Goal: Task Accomplishment & Management: Complete application form

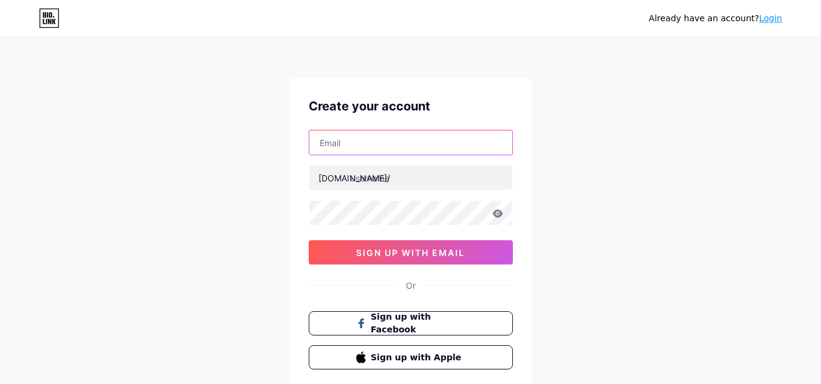
click at [445, 143] on input "text" at bounding box center [410, 143] width 203 height 24
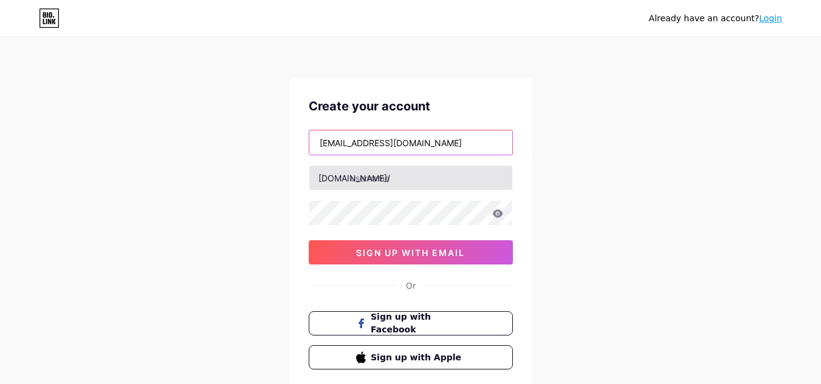
type input "[EMAIL_ADDRESS][DOMAIN_NAME]"
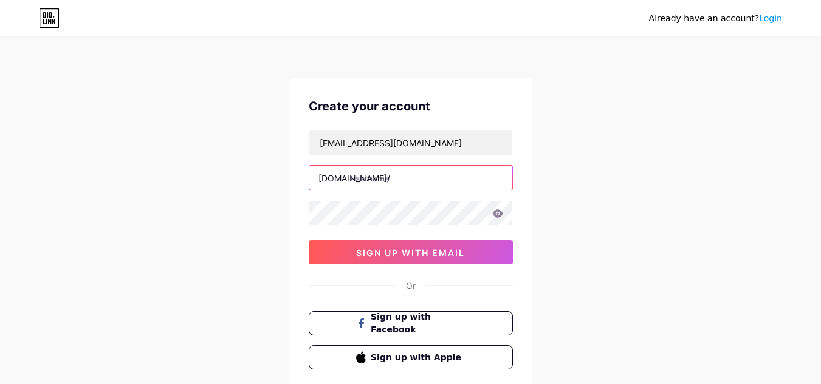
click at [373, 182] on input "text" at bounding box center [410, 178] width 203 height 24
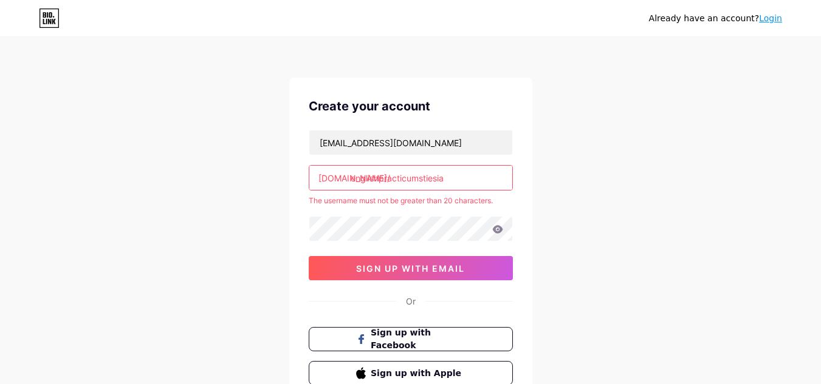
click at [476, 184] on input "englishpracticumstiesia" at bounding box center [410, 178] width 203 height 24
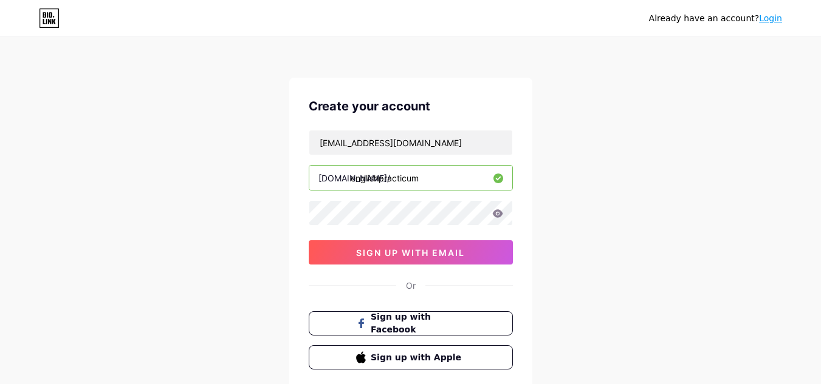
type input "englishpracticum"
click at [713, 328] on div "Already have an account? Login Create your account [PERSON_NAME][EMAIL_ADDRESS]…" at bounding box center [410, 232] width 821 height 465
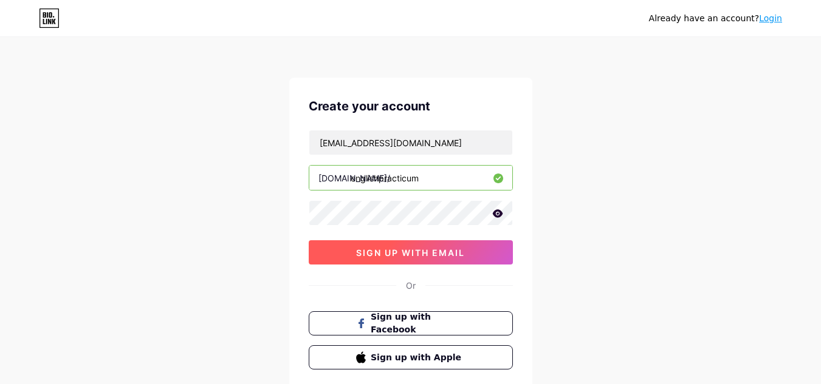
click at [412, 250] on span "sign up with email" at bounding box center [410, 253] width 109 height 10
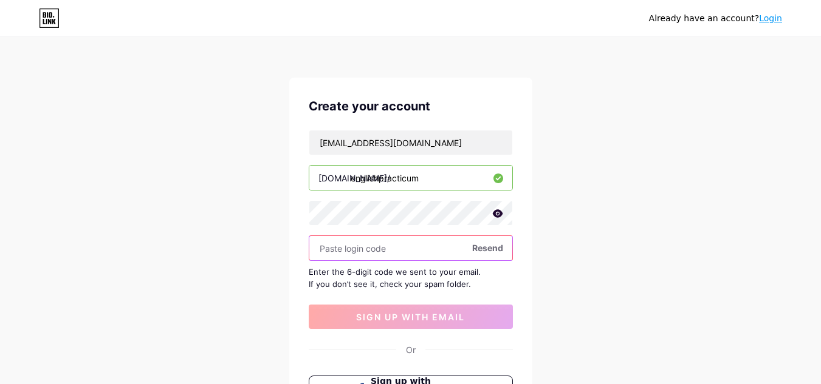
click at [377, 251] on input "text" at bounding box center [410, 248] width 203 height 24
click at [495, 213] on icon at bounding box center [497, 214] width 10 height 8
click at [489, 248] on span "Resend" at bounding box center [487, 248] width 31 height 13
click at [329, 247] on input "text" at bounding box center [410, 248] width 203 height 24
paste input "564703"
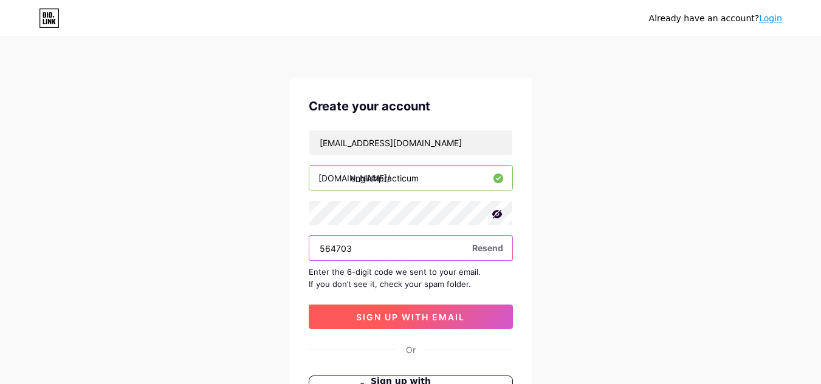
type input "564703"
click at [432, 322] on span "sign up with email" at bounding box center [410, 317] width 109 height 10
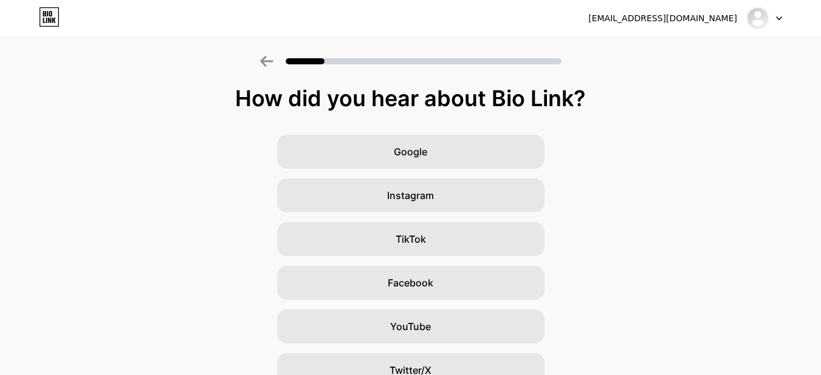
click at [626, 299] on div "Google Instagram TikTok Facebook YouTube Twitter/X Friends/family Other" at bounding box center [410, 305] width 821 height 340
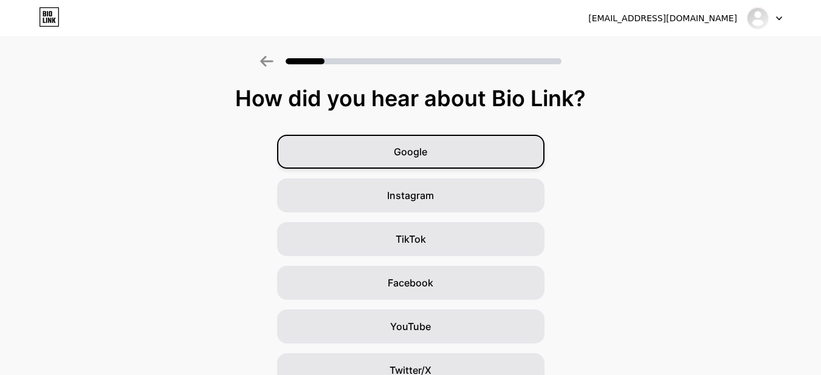
click at [459, 158] on div "Google" at bounding box center [410, 152] width 267 height 34
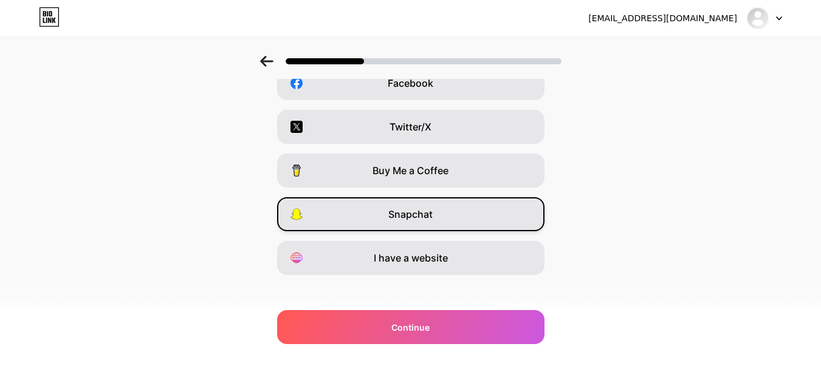
scroll to position [209, 0]
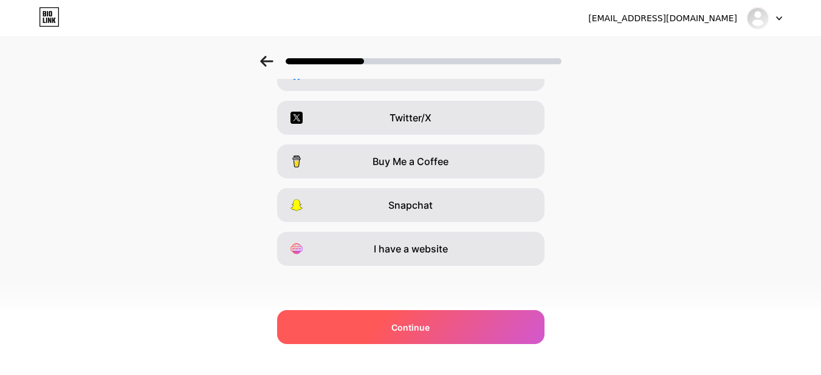
click at [438, 325] on div "Continue" at bounding box center [410, 327] width 267 height 34
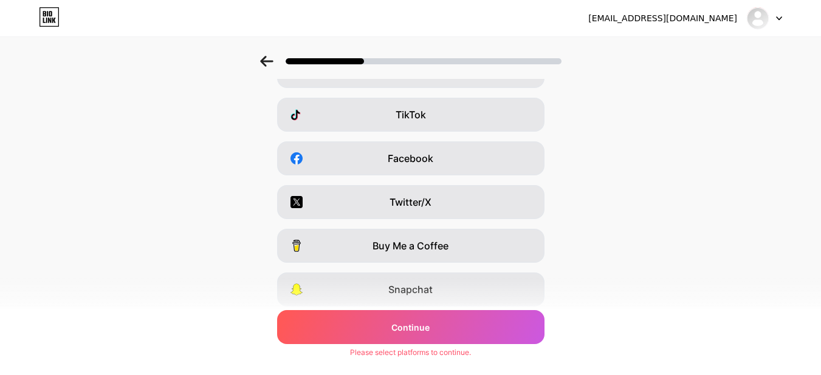
scroll to position [0, 0]
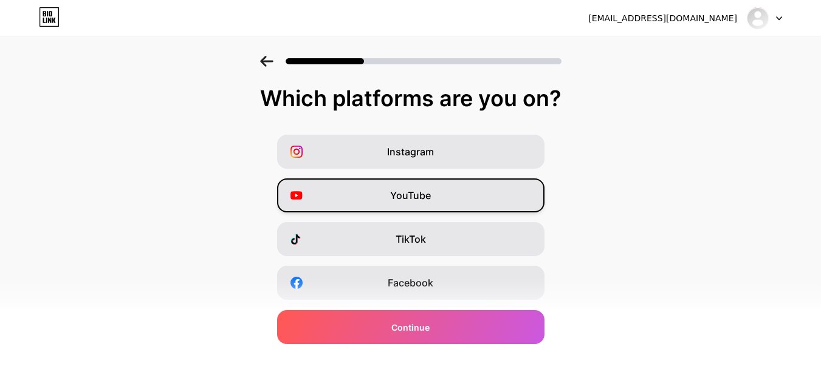
click at [522, 189] on div "YouTube" at bounding box center [410, 196] width 267 height 34
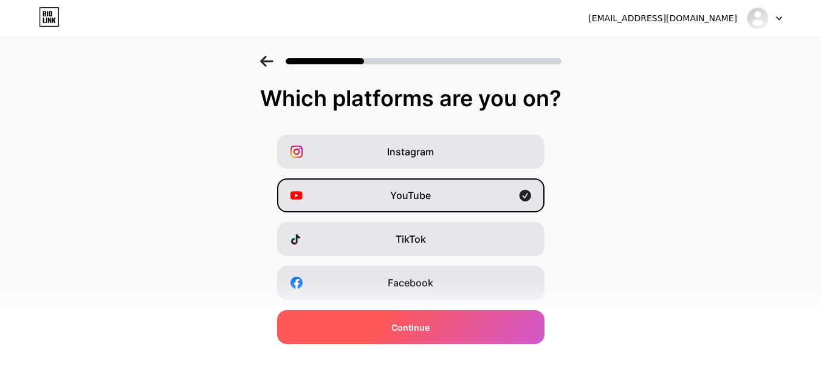
click at [402, 327] on span "Continue" at bounding box center [410, 327] width 38 height 13
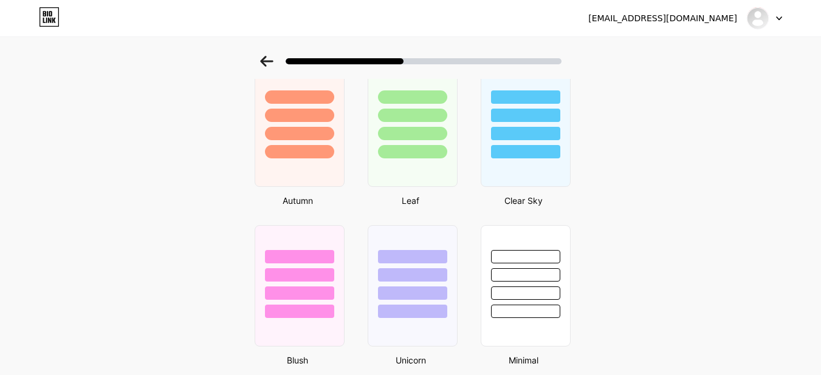
scroll to position [768, 0]
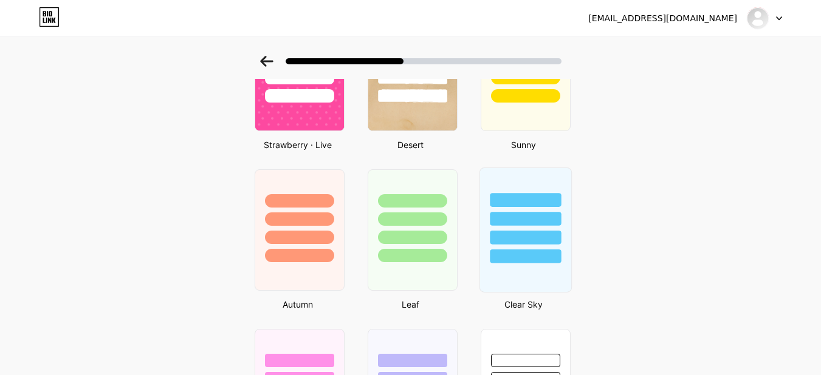
click at [533, 256] on div at bounding box center [525, 257] width 71 height 14
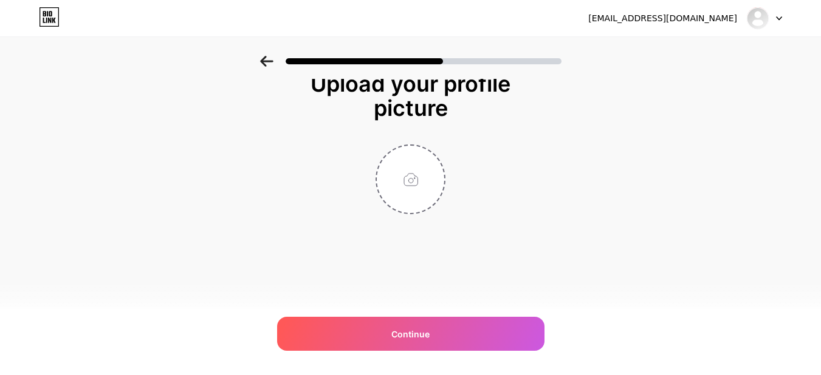
scroll to position [0, 0]
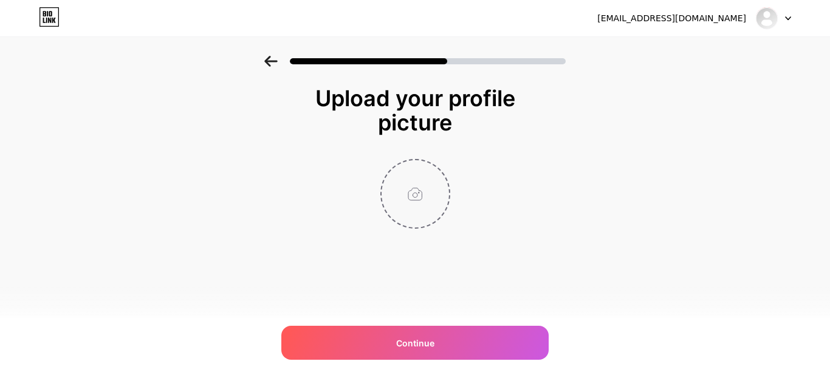
click at [406, 199] on input "file" at bounding box center [414, 193] width 67 height 67
type input "C:\fakepath\logo stiesia.png"
click at [426, 209] on img at bounding box center [415, 194] width 70 height 70
click at [389, 195] on img at bounding box center [415, 194] width 70 height 70
click at [442, 163] on circle at bounding box center [442, 168] width 13 height 13
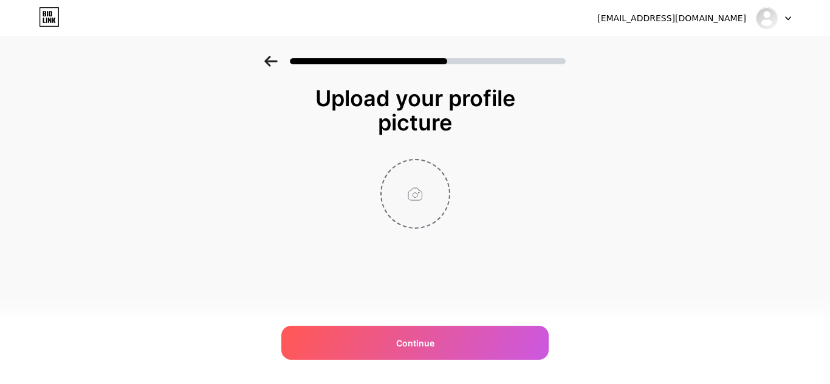
click at [419, 196] on input "file" at bounding box center [414, 193] width 67 height 67
type input "C:\fakepath\logo british stiesia.png"
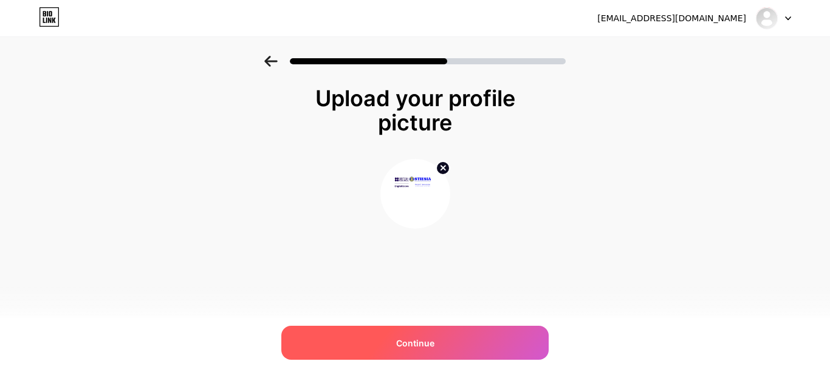
click at [468, 349] on div "Continue" at bounding box center [414, 343] width 267 height 34
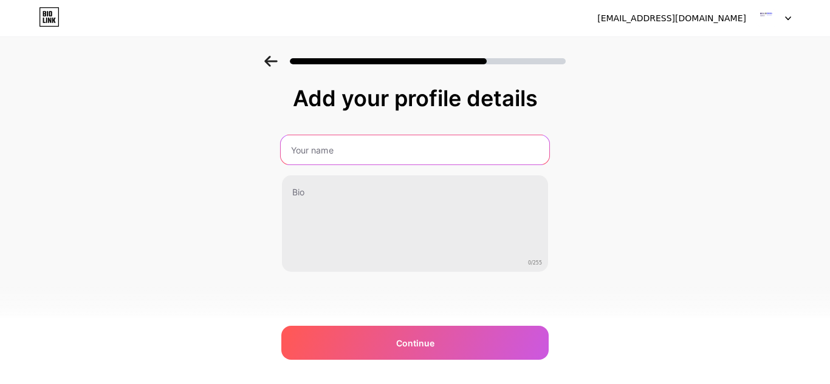
click at [380, 153] on input "text" at bounding box center [415, 149] width 268 height 29
type input "[GEOGRAPHIC_DATA]"
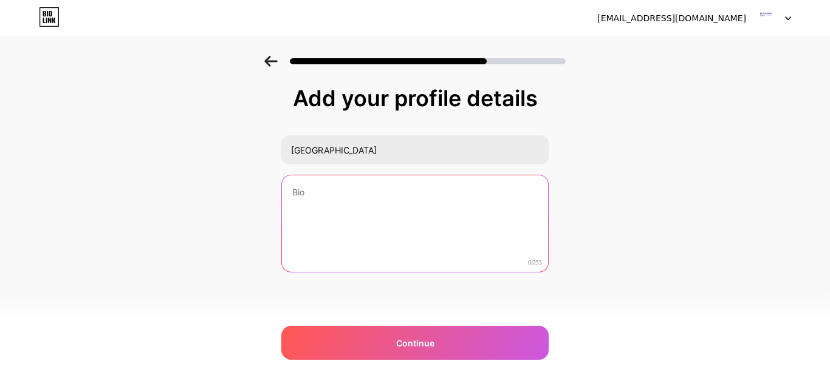
click at [332, 198] on textarea at bounding box center [415, 225] width 266 height 98
click at [400, 193] on textarea "[GEOGRAPHIC_DATA], Laboratory" at bounding box center [415, 224] width 268 height 99
click at [403, 193] on textarea "STIESIA Language Center, language Laboratory" at bounding box center [415, 224] width 268 height 99
click at [398, 195] on textarea "[GEOGRAPHIC_DATA], Language Laboratory" at bounding box center [415, 224] width 268 height 99
click at [325, 194] on textarea "STIESIA Language Center and Language Laboratory" at bounding box center [415, 224] width 268 height 99
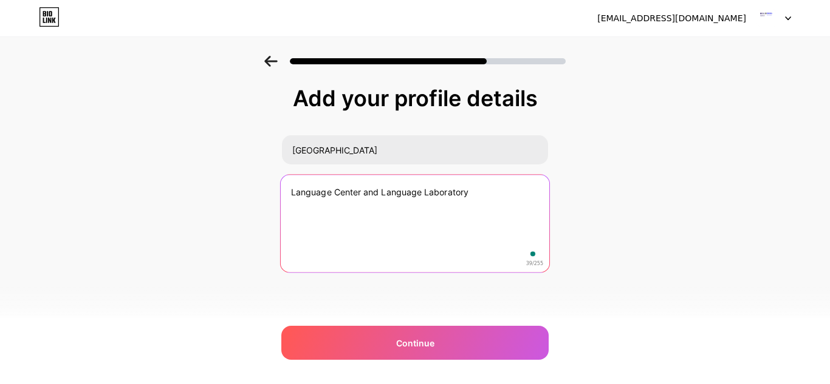
click at [488, 195] on textarea "Language Center and Language Laboratory" at bounding box center [415, 224] width 268 height 99
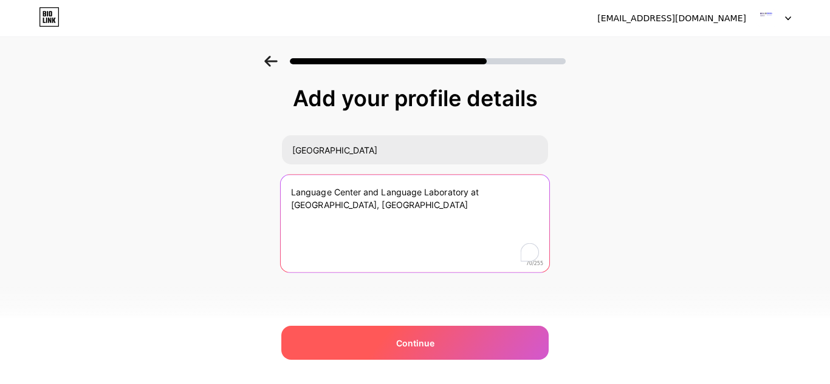
type textarea "Language Center and Language Laboratory at [GEOGRAPHIC_DATA], [GEOGRAPHIC_DATA]"
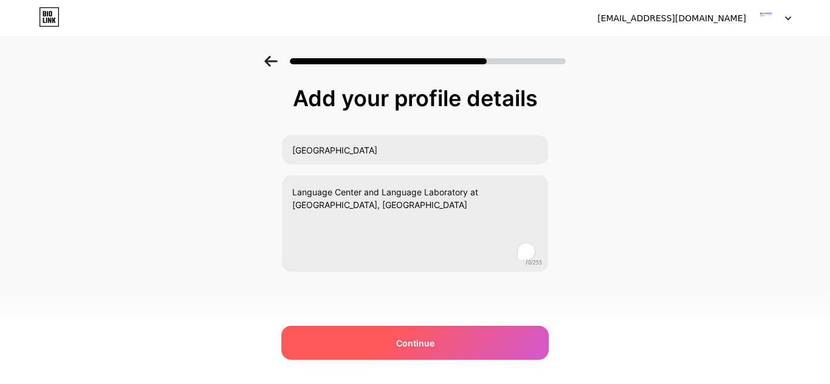
click at [398, 340] on span "Continue" at bounding box center [415, 343] width 38 height 13
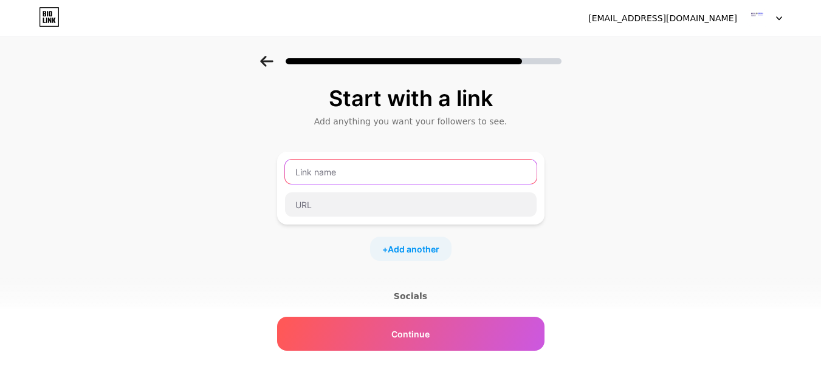
click at [352, 175] on input "text" at bounding box center [410, 172] width 251 height 24
type input "Session 1 English Practicum"
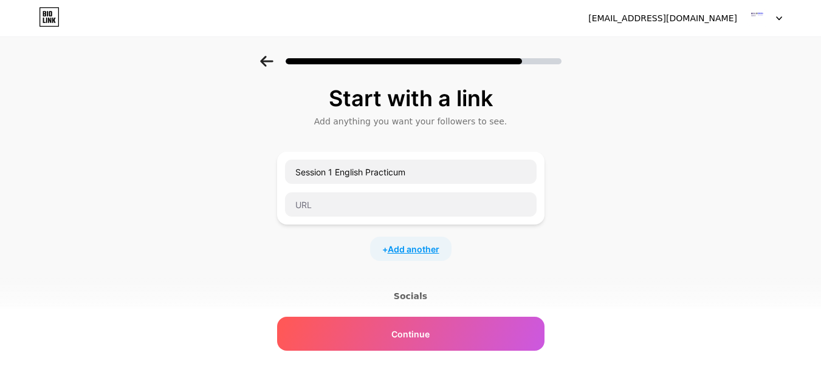
click at [427, 245] on span "Add another" at bounding box center [413, 249] width 52 height 13
click at [357, 253] on input "text" at bounding box center [410, 257] width 251 height 24
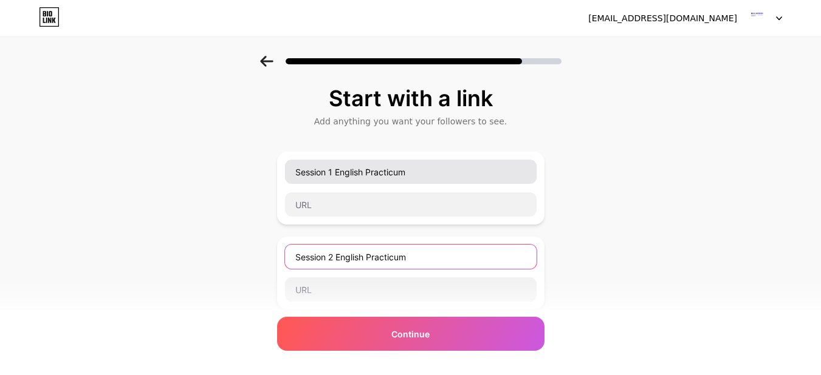
type input "Session 2 English Practicum"
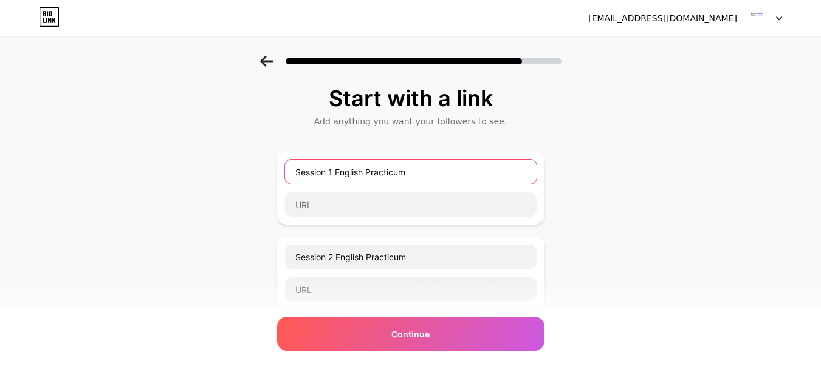
click at [334, 172] on input "Session 1 English Practicum" at bounding box center [410, 172] width 251 height 24
click at [307, 171] on input "1 English Practicum" at bounding box center [410, 172] width 251 height 24
click at [404, 171] on input "English Practicum" at bounding box center [410, 172] width 251 height 24
type input "English Practicum 01"
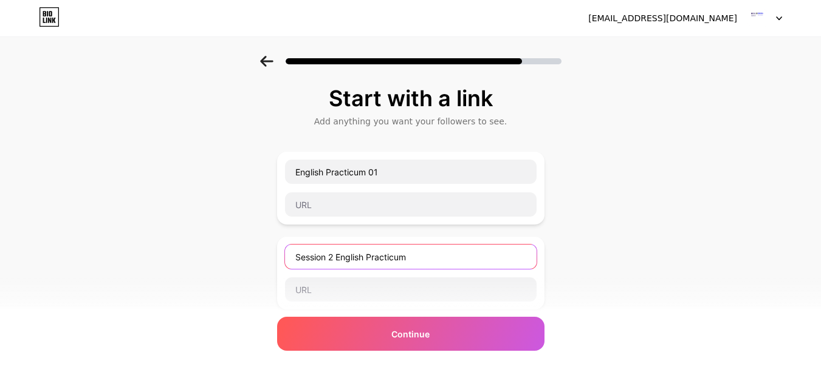
click at [343, 256] on input "Session 2 English Practicum" at bounding box center [410, 257] width 251 height 24
click at [393, 261] on input "English Practicum" at bounding box center [410, 257] width 251 height 24
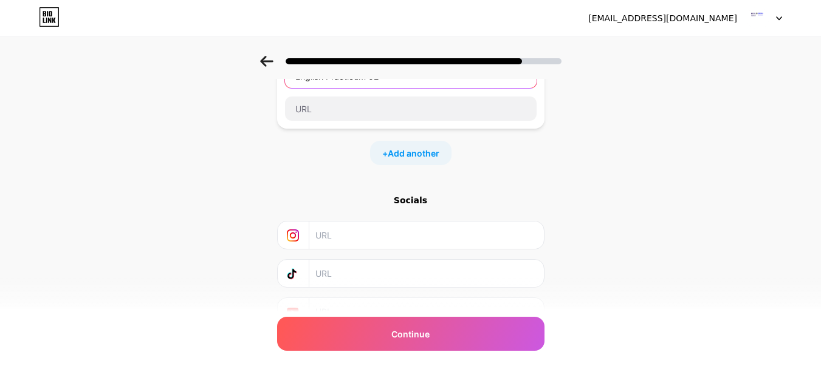
scroll to position [182, 0]
type input "English Practicum 02"
click at [436, 159] on div "+ Add another" at bounding box center [410, 152] width 81 height 24
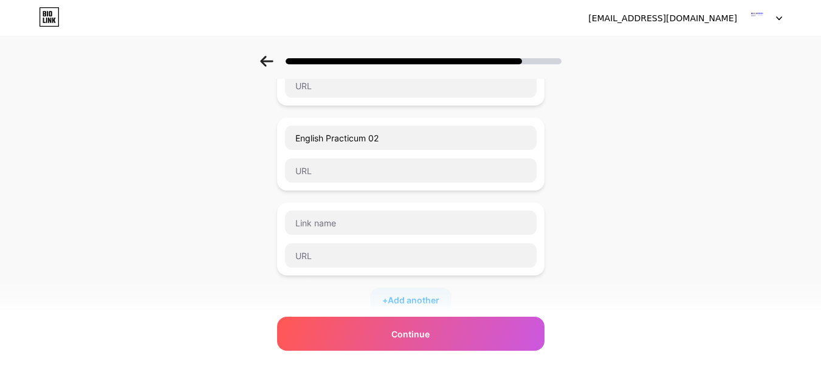
scroll to position [121, 0]
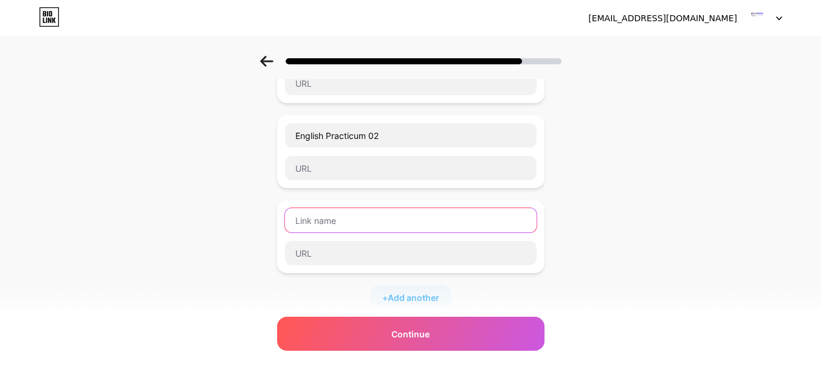
click at [332, 220] on input "text" at bounding box center [410, 220] width 251 height 24
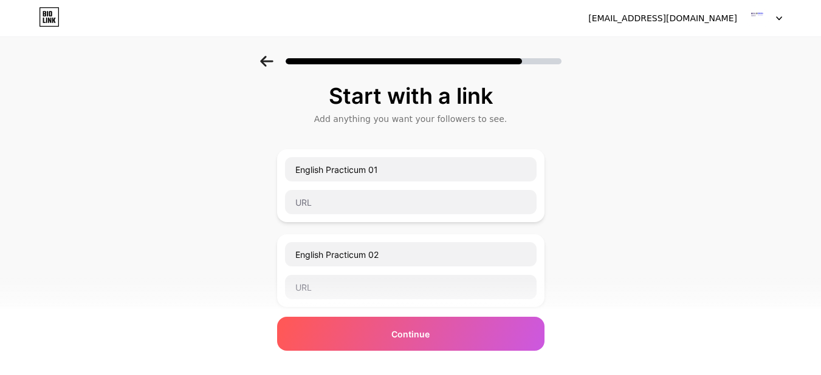
scroll to position [0, 0]
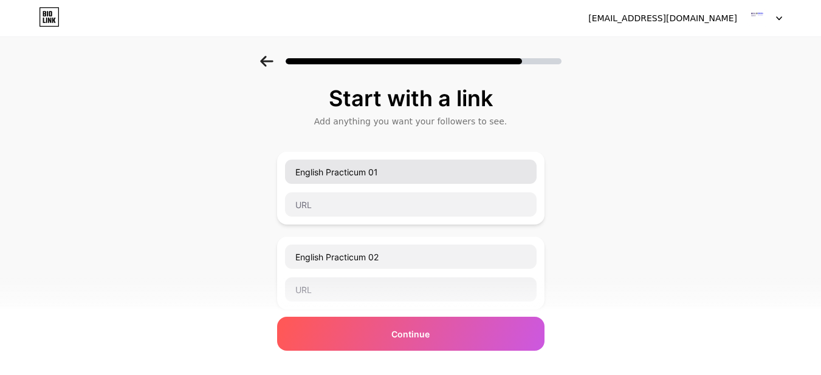
type input "English Practicum 03"
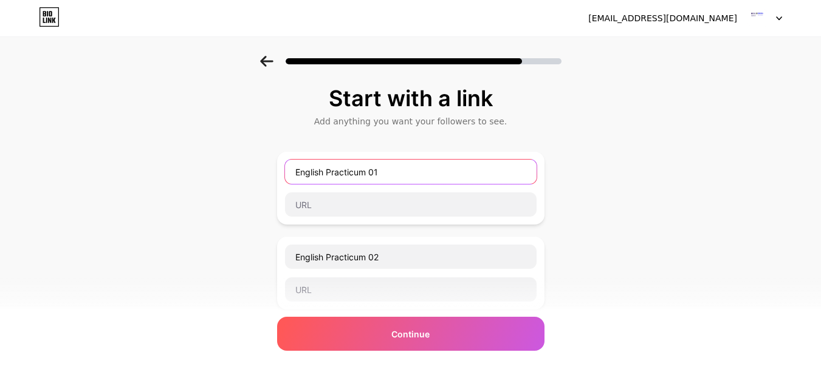
click at [416, 169] on input "English Practicum 01" at bounding box center [410, 172] width 251 height 24
drag, startPoint x: 429, startPoint y: 172, endPoint x: 280, endPoint y: 153, distance: 150.6
click at [280, 153] on div "Start with a link Add anything you want your followers to see. English Practicu…" at bounding box center [410, 354] width 821 height 597
click at [410, 169] on input "Syllabus andActivities" at bounding box center [410, 172] width 251 height 24
click at [352, 173] on input "Syllabus and Information" at bounding box center [410, 172] width 251 height 24
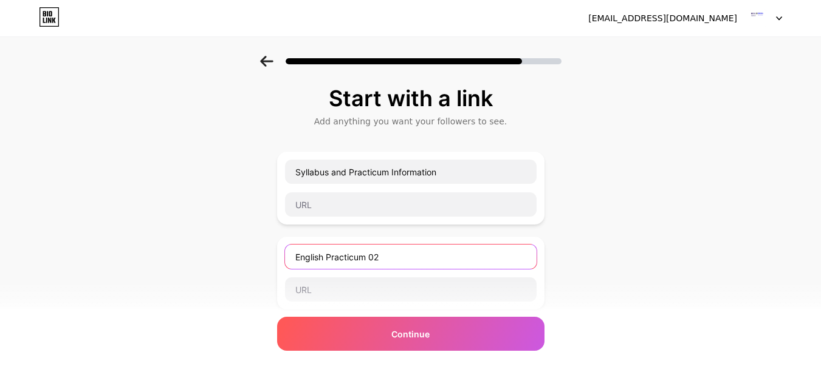
click at [391, 256] on input "English Practicum 02" at bounding box center [410, 257] width 251 height 24
drag, startPoint x: 396, startPoint y: 258, endPoint x: 187, endPoint y: 261, distance: 208.9
click at [187, 261] on div "Start with a link Add anything you want your followers to see. Syllabus and Pra…" at bounding box center [410, 354] width 821 height 597
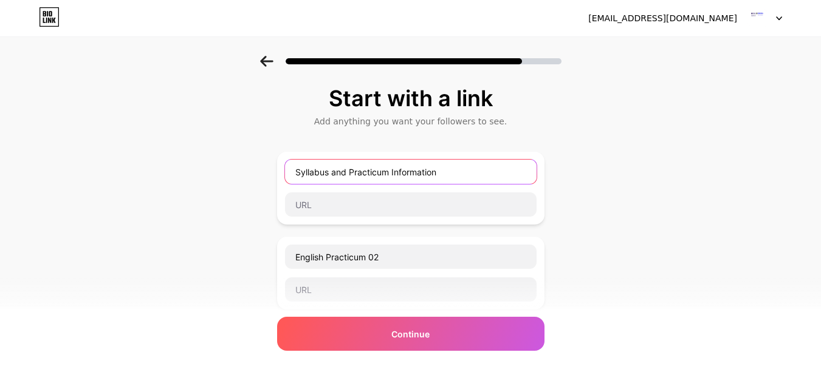
click at [302, 173] on input "Syllabus and Practicum Information" at bounding box center [410, 172] width 251 height 24
type input "01 Syllabus and Practicum Information"
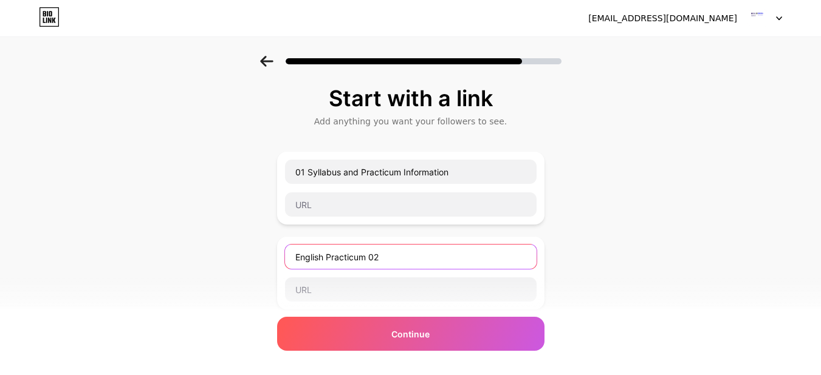
drag, startPoint x: 394, startPoint y: 261, endPoint x: 292, endPoint y: 262, distance: 102.7
click at [292, 262] on input "English Practicum 02" at bounding box center [410, 257] width 251 height 24
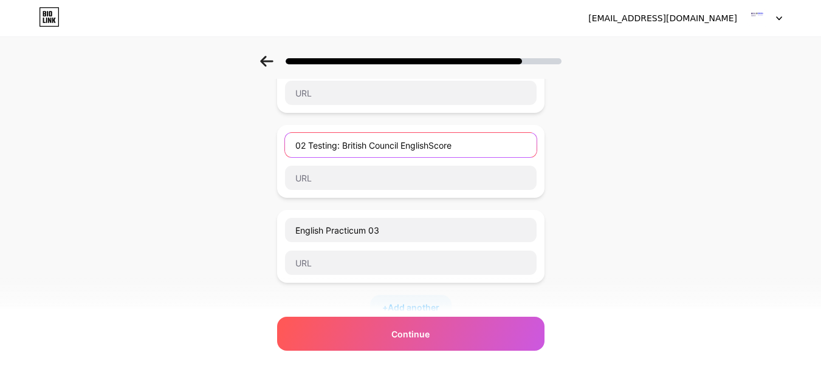
scroll to position [121, 0]
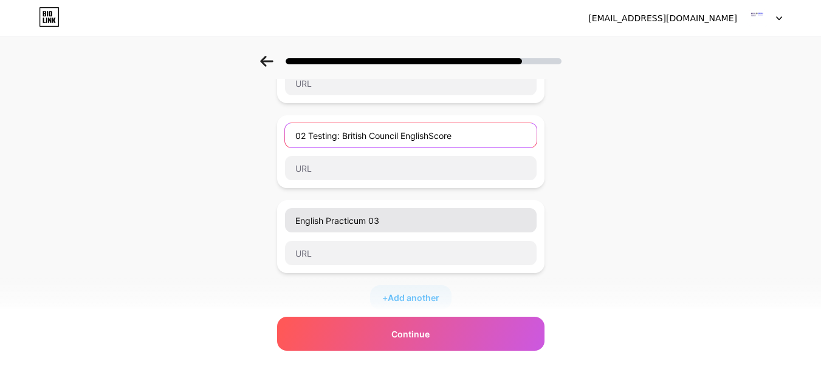
type input "02 Testing: British Council EnglishScore"
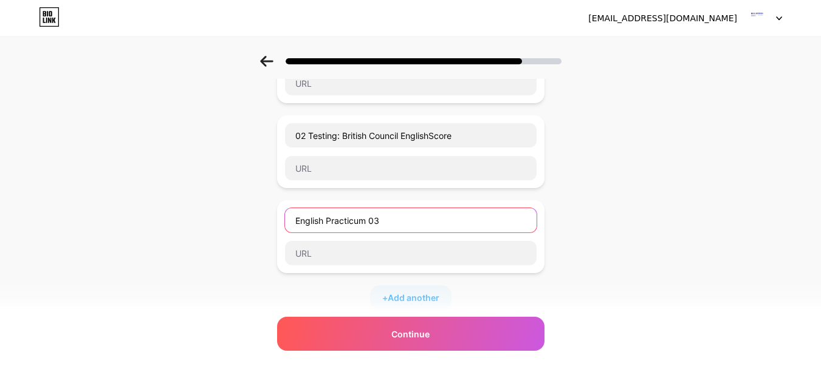
drag, startPoint x: 401, startPoint y: 217, endPoint x: 211, endPoint y: 222, distance: 190.7
click at [211, 222] on div "Start with a link Add anything you want your followers to see. 01 Syllabus and …" at bounding box center [410, 232] width 821 height 597
type input "03 Testing: TOEFL ITP"
click at [394, 297] on span "Add another" at bounding box center [413, 298] width 52 height 13
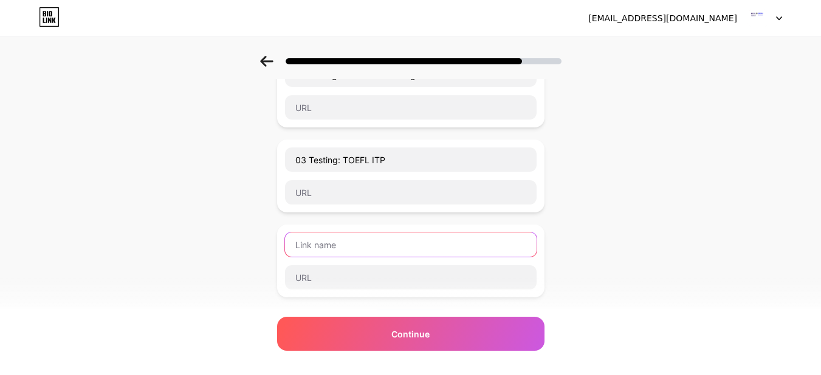
click at [341, 244] on input "text" at bounding box center [410, 245] width 251 height 24
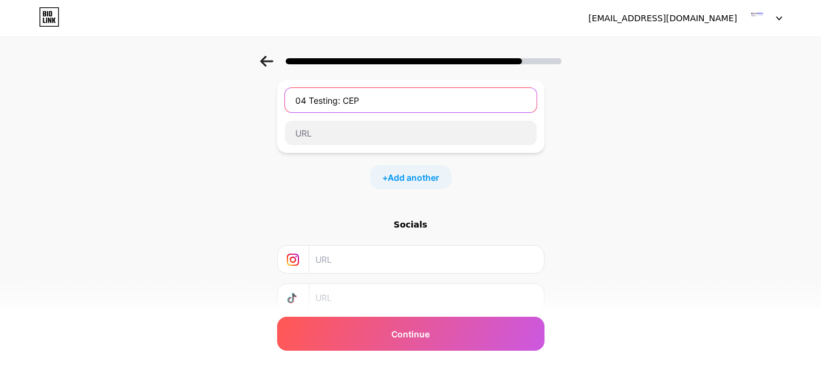
scroll to position [364, 0]
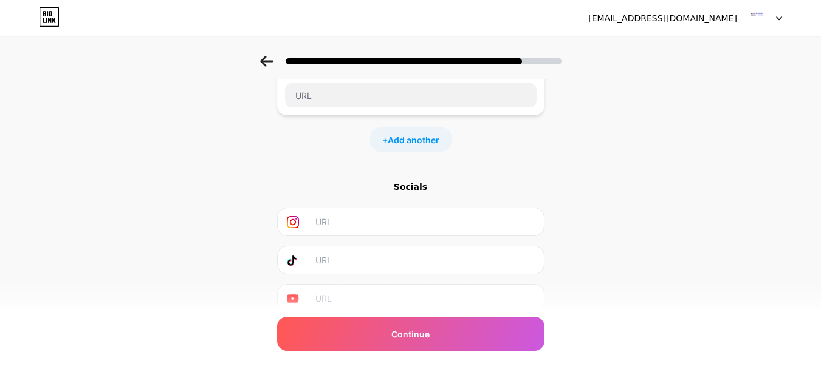
type input "04 Testing: CEP"
click at [420, 145] on span "Add another" at bounding box center [413, 140] width 52 height 13
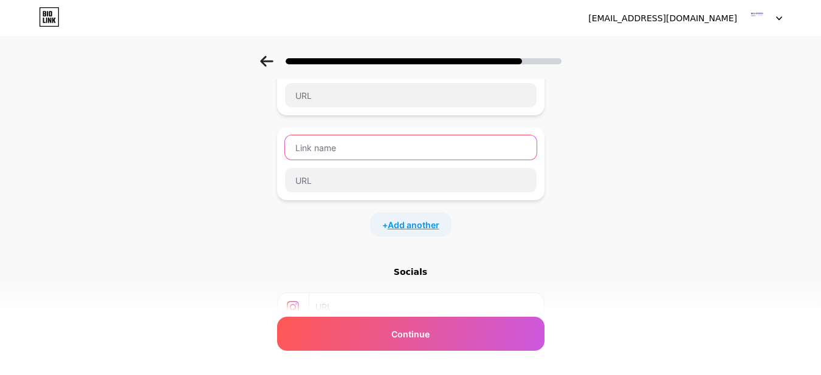
click at [420, 145] on input "text" at bounding box center [410, 147] width 251 height 24
click at [297, 147] on input "Unit 1" at bounding box center [410, 147] width 251 height 24
type input "English Practicum Unit 1"
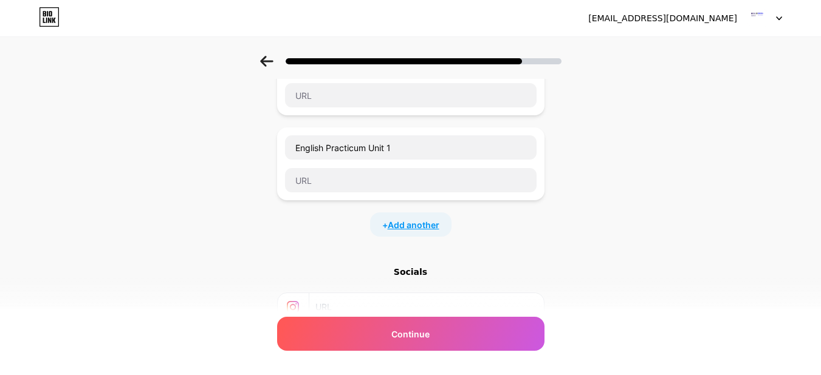
click at [401, 225] on span "Add another" at bounding box center [413, 225] width 52 height 13
click at [373, 239] on input "text" at bounding box center [410, 232] width 251 height 24
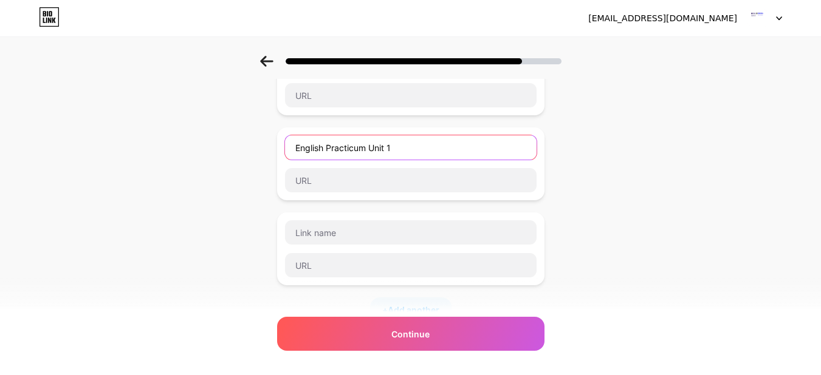
drag, startPoint x: 407, startPoint y: 152, endPoint x: 285, endPoint y: 154, distance: 121.5
click at [285, 154] on div "English Practicum Unit 1" at bounding box center [410, 164] width 267 height 73
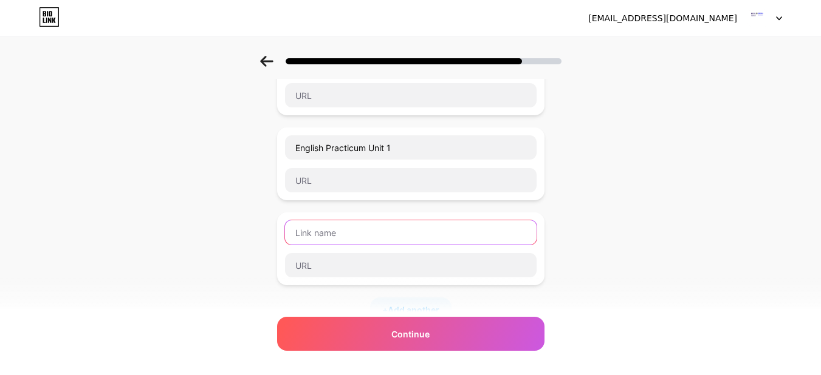
click at [332, 238] on input "text" at bounding box center [410, 232] width 251 height 24
paste input "English Practicum Unit 1"
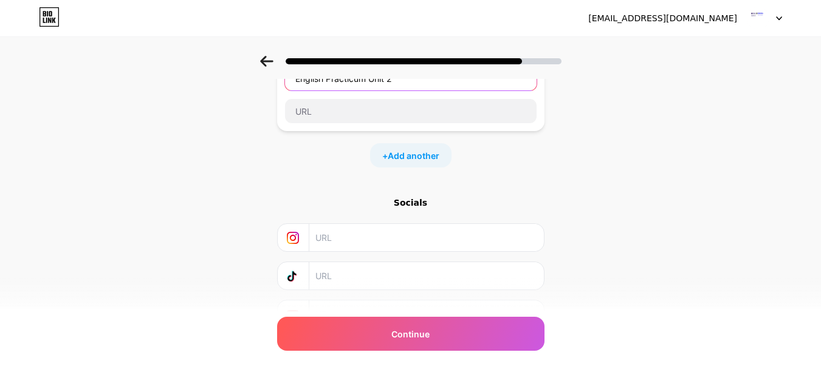
scroll to position [547, 0]
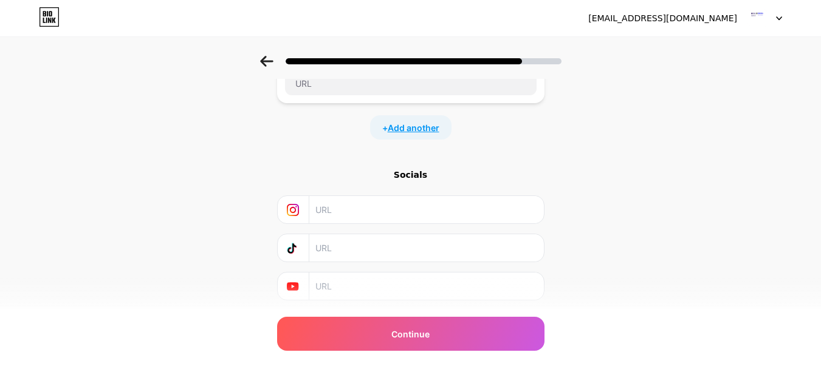
type input "English Practicum Unit 2"
click at [423, 131] on span "Add another" at bounding box center [413, 127] width 52 height 13
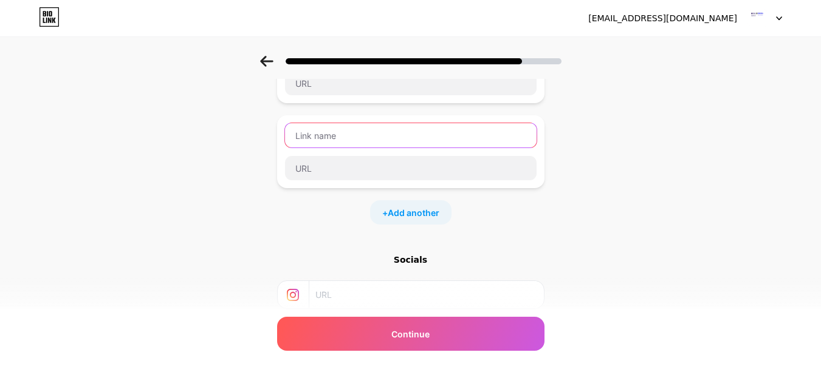
paste input "English Practicum Unit 1"
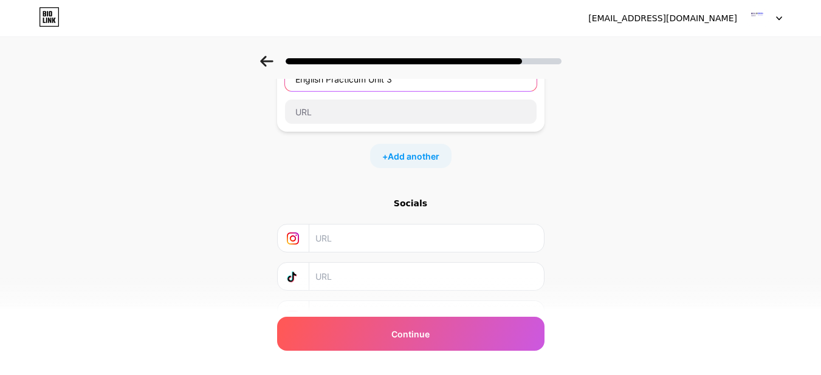
scroll to position [607, 0]
type input "English Practicum Unit 3"
click at [426, 151] on span "Add another" at bounding box center [413, 152] width 52 height 13
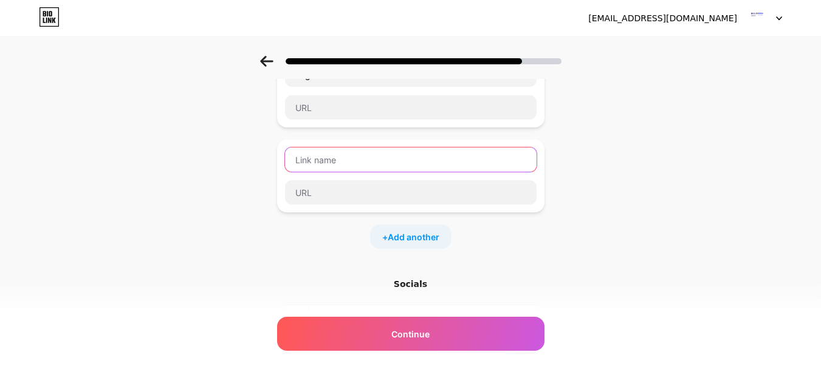
paste input "English Practicum Unit 1"
type input "English Practicum Unit 4"
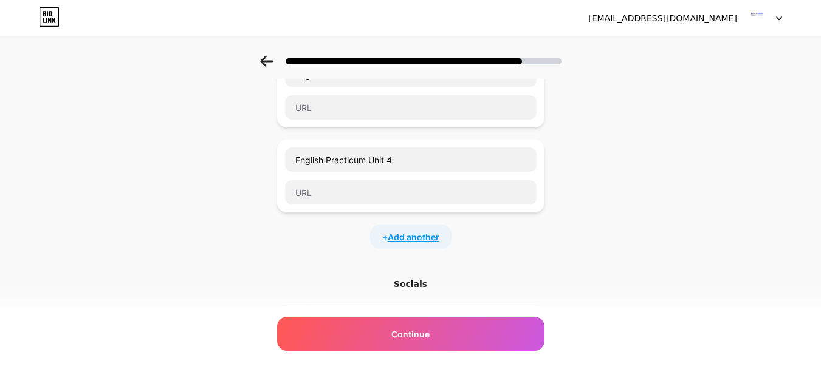
click at [403, 239] on span "Add another" at bounding box center [413, 237] width 52 height 13
paste input "English Practicum Unit 1"
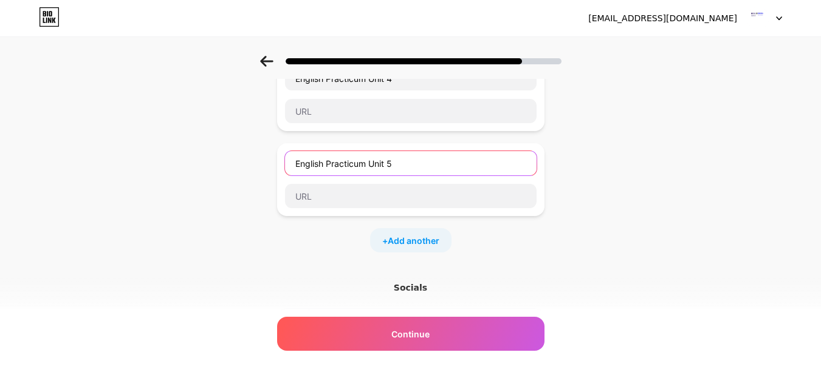
scroll to position [729, 0]
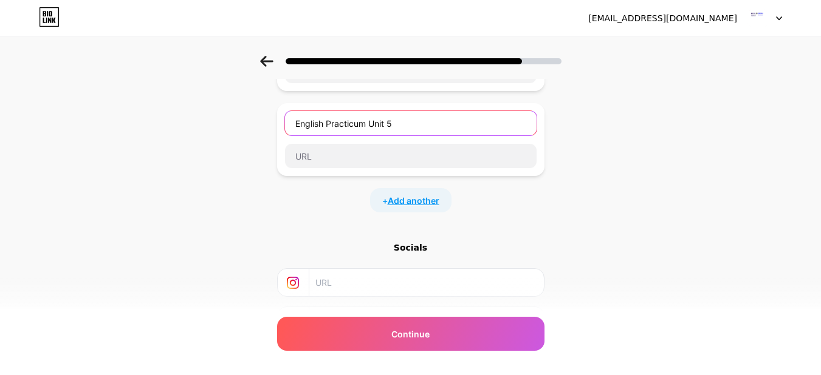
type input "English Practicum Unit 5"
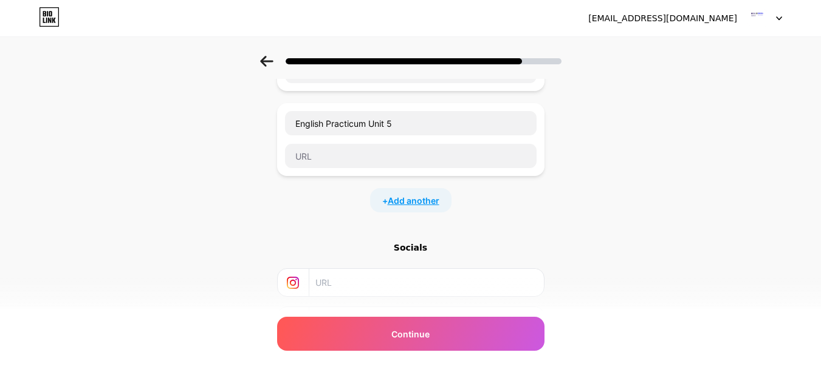
click at [410, 205] on span "Add another" at bounding box center [413, 200] width 52 height 13
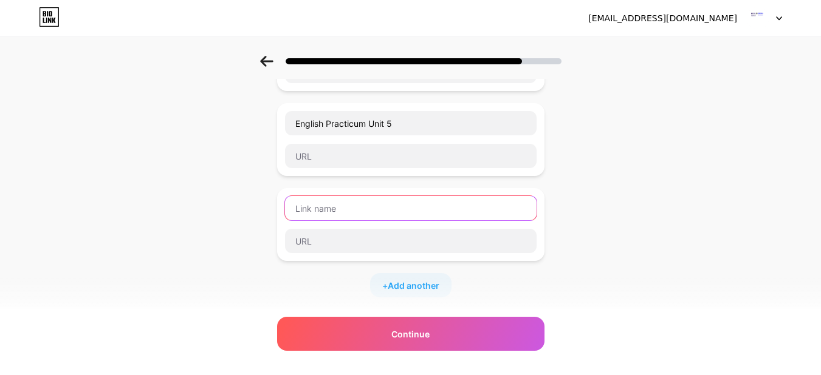
paste input "English Practicum Unit 1"
type input "English Practicum Unit 6"
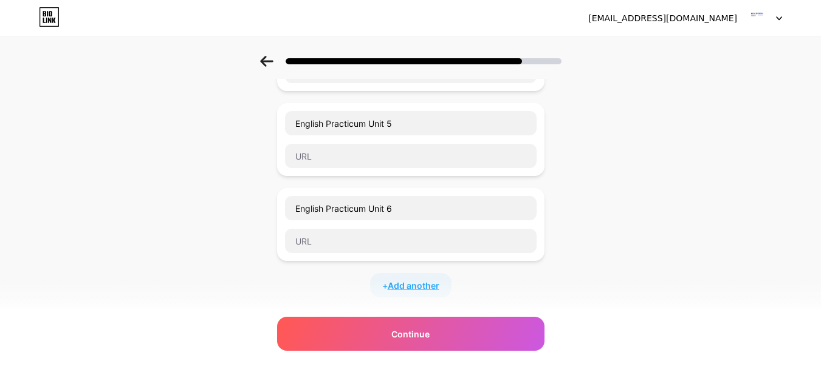
click at [420, 289] on span "Add another" at bounding box center [413, 285] width 52 height 13
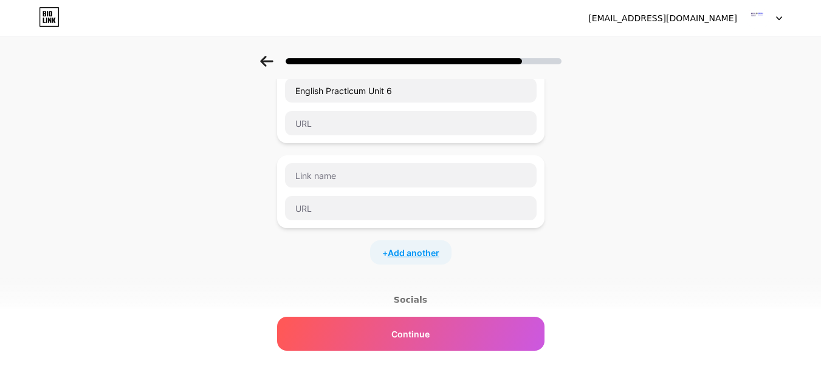
scroll to position [850, 0]
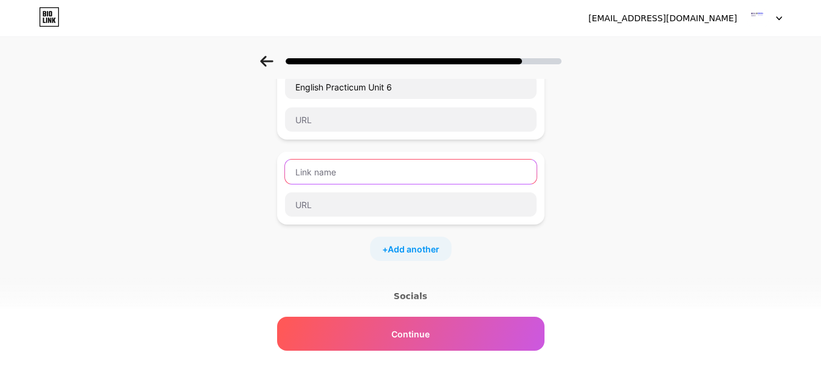
paste input "English Practicum Unit 1"
type input "English Practicum Unit 7"
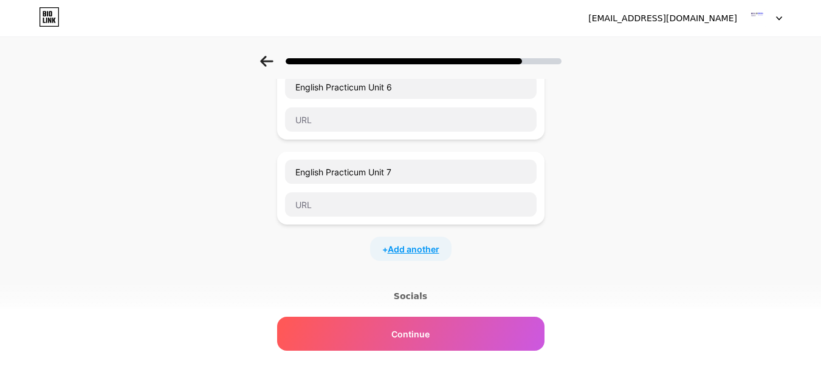
click at [405, 248] on span "Add another" at bounding box center [413, 249] width 52 height 13
paste input "English Practicum Unit 1"
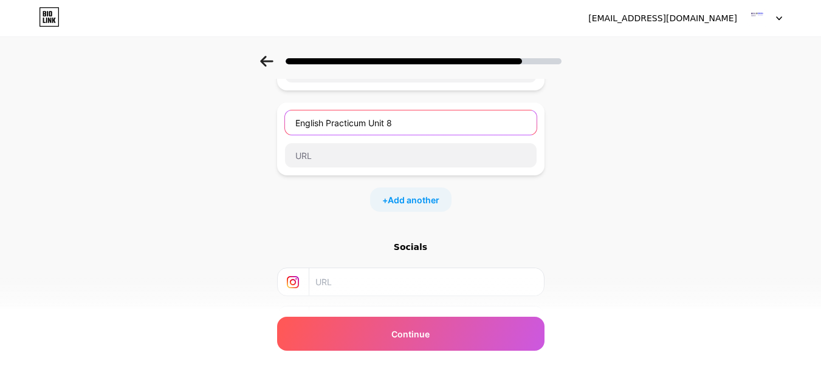
scroll to position [1032, 0]
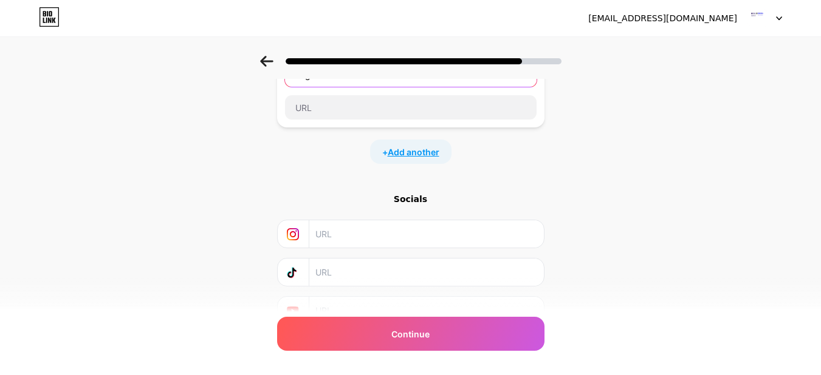
type input "English Practicum Unit 8"
click at [420, 152] on span "Add another" at bounding box center [413, 152] width 52 height 13
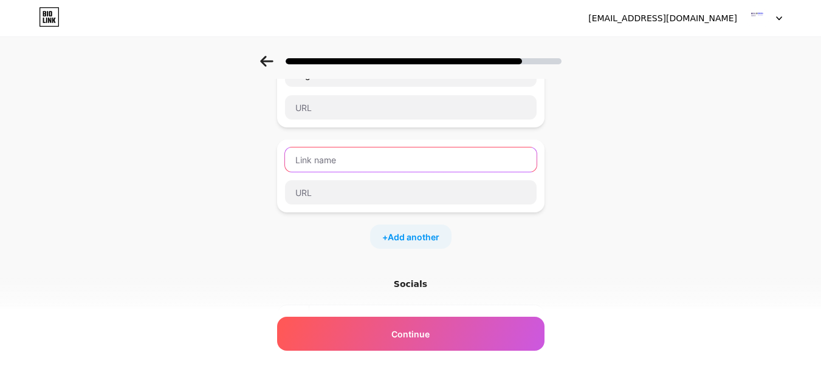
paste input "English Practicum Unit 1"
type input "English Practicum Unit 9"
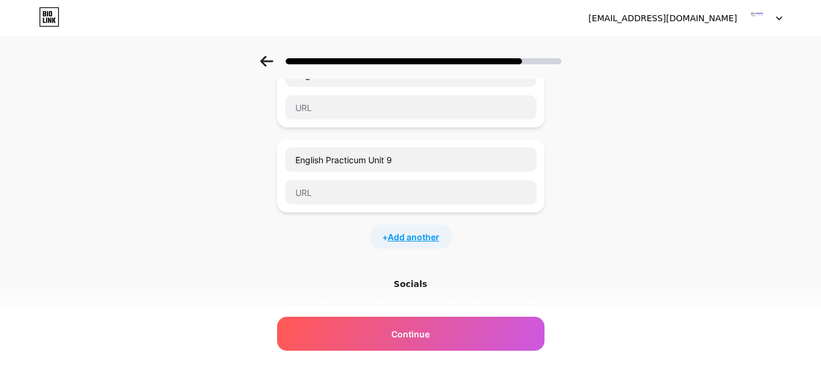
click at [416, 242] on span "Add another" at bounding box center [413, 237] width 52 height 13
paste input "English Practicum Unit 1"
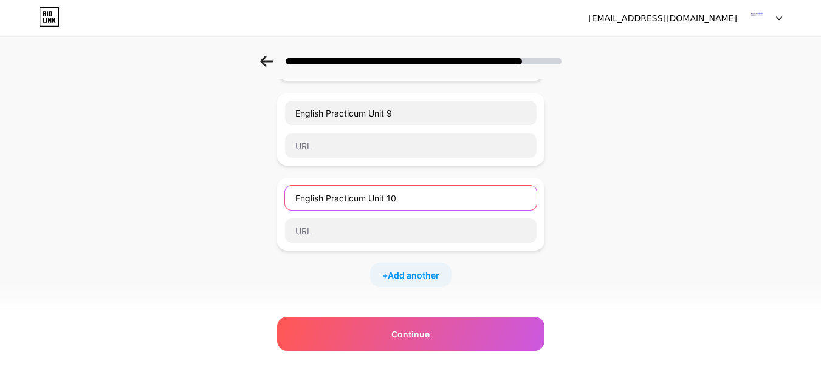
scroll to position [1154, 0]
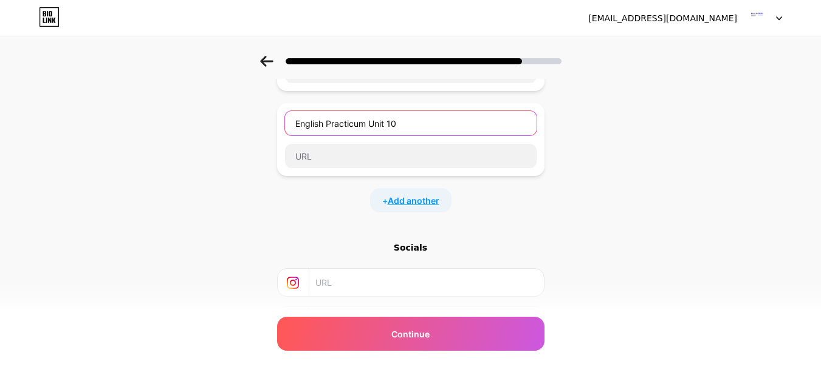
type input "English Practicum Unit 10"
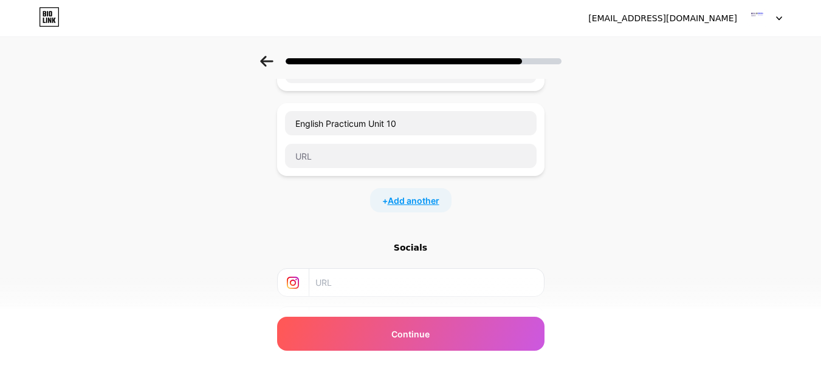
click at [411, 205] on span "Add another" at bounding box center [413, 200] width 52 height 13
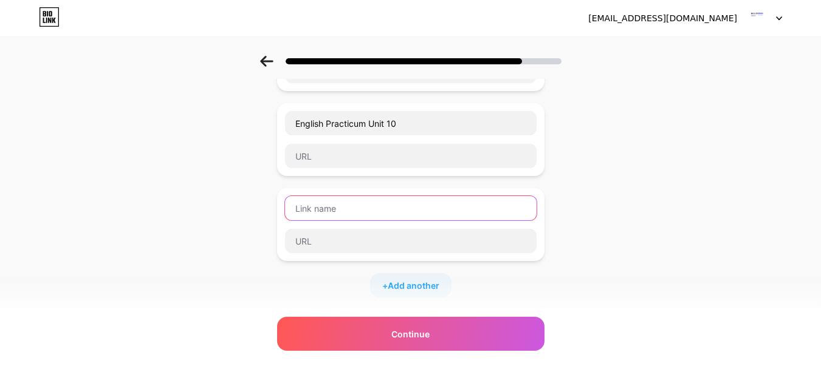
click at [404, 208] on input "text" at bounding box center [410, 208] width 251 height 24
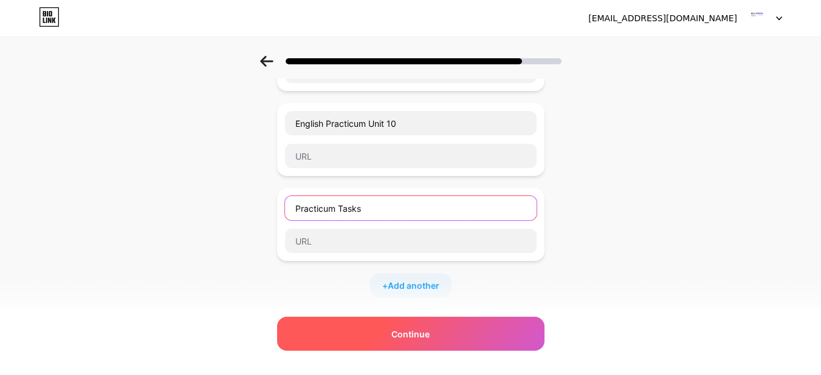
type input "Practicum Tasks"
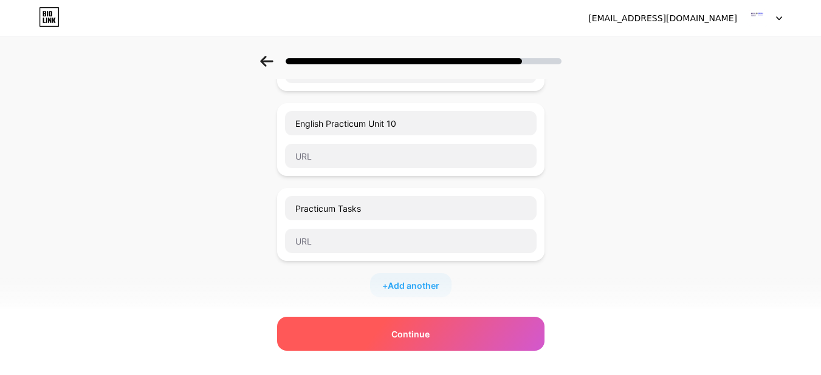
click at [451, 336] on div "Continue" at bounding box center [410, 334] width 267 height 34
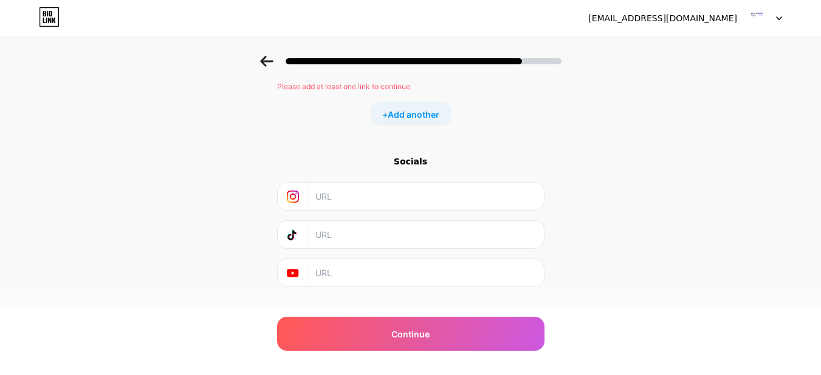
scroll to position [1385, 0]
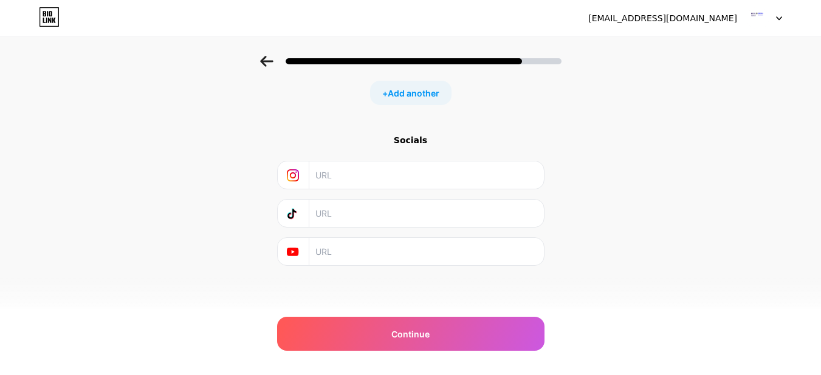
click at [415, 254] on input "text" at bounding box center [425, 251] width 220 height 27
click at [340, 254] on input "text" at bounding box center [425, 251] width 220 height 27
paste input "@stiesialanguagecenter"
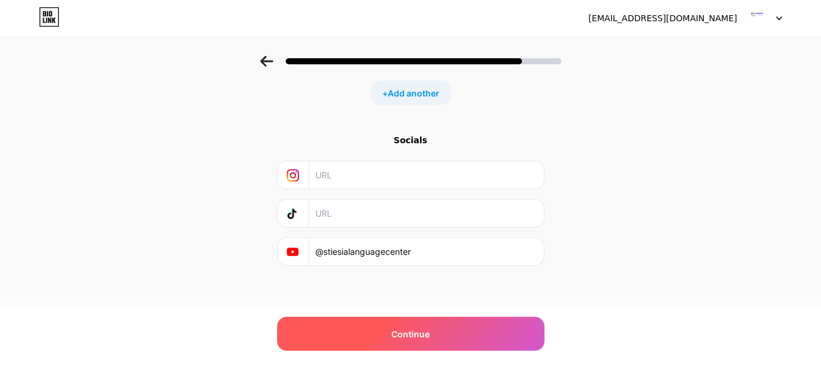
type input "@stiesialanguagecenter"
click at [423, 337] on span "Continue" at bounding box center [410, 334] width 38 height 13
click at [422, 330] on span "Continue" at bounding box center [410, 334] width 38 height 13
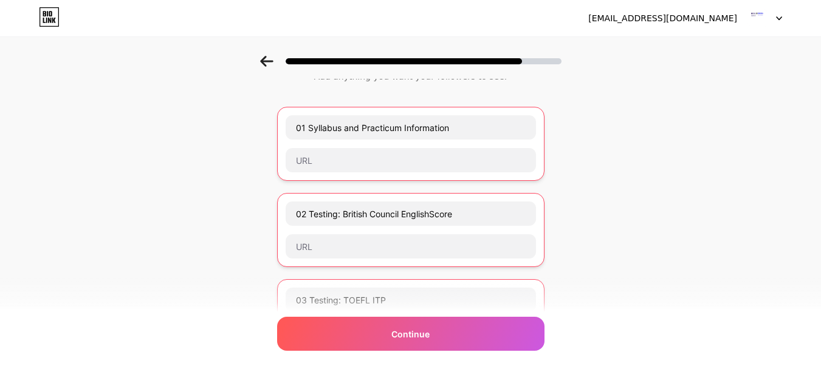
scroll to position [0, 0]
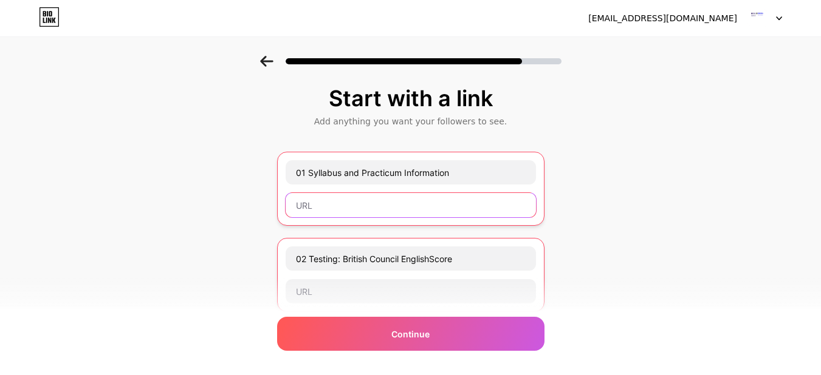
click at [347, 212] on input "text" at bounding box center [410, 205] width 250 height 24
paste input "[URL][DOMAIN_NAME]"
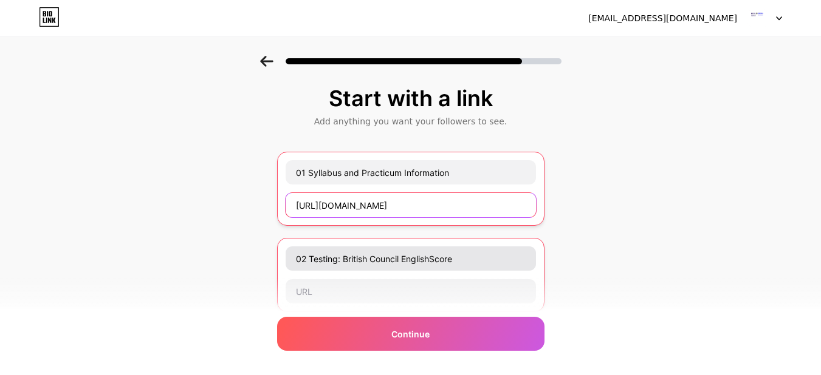
scroll to position [0, 155]
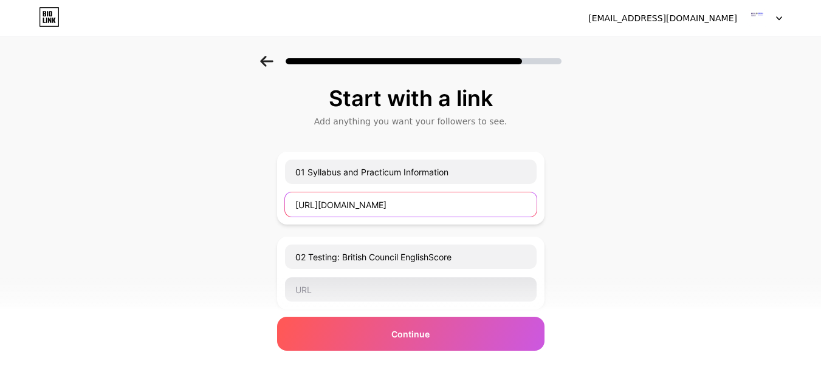
type input "[URL][DOMAIN_NAME]"
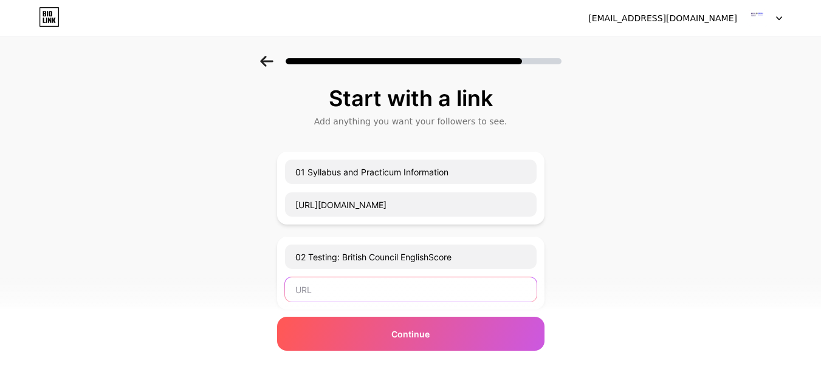
click at [349, 295] on input "text" at bounding box center [410, 290] width 251 height 24
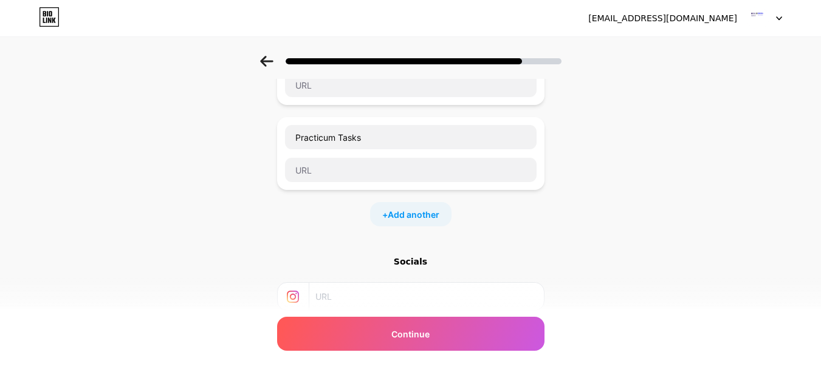
scroll to position [1104, 0]
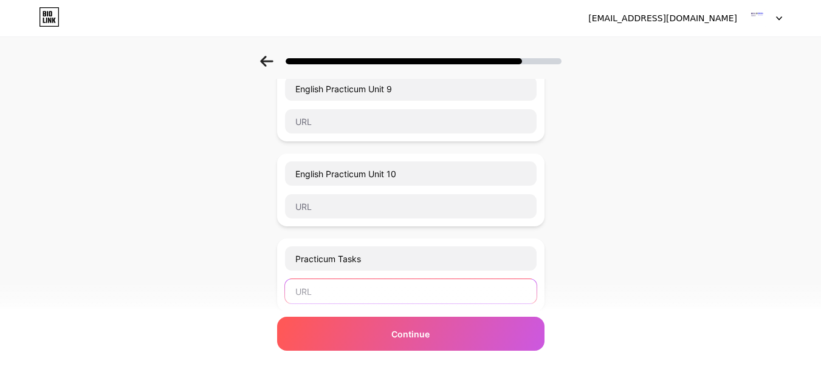
click at [359, 292] on input "text" at bounding box center [410, 291] width 251 height 24
paste input "[URL][DOMAIN_NAME]"
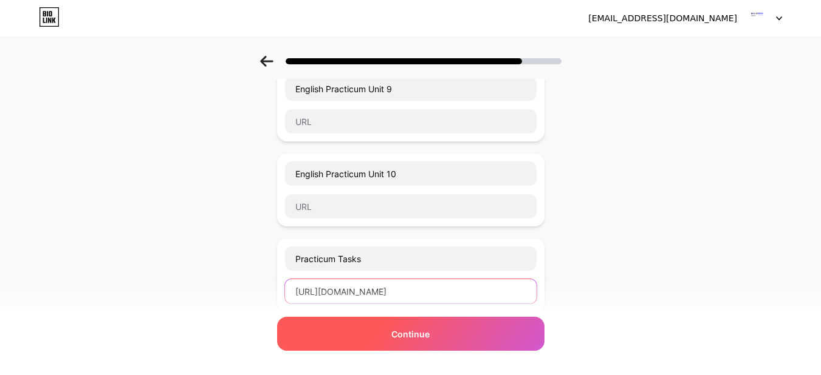
type input "[URL][DOMAIN_NAME]"
click at [412, 331] on span "Continue" at bounding box center [410, 334] width 38 height 13
click at [426, 330] on span "Continue" at bounding box center [410, 334] width 38 height 13
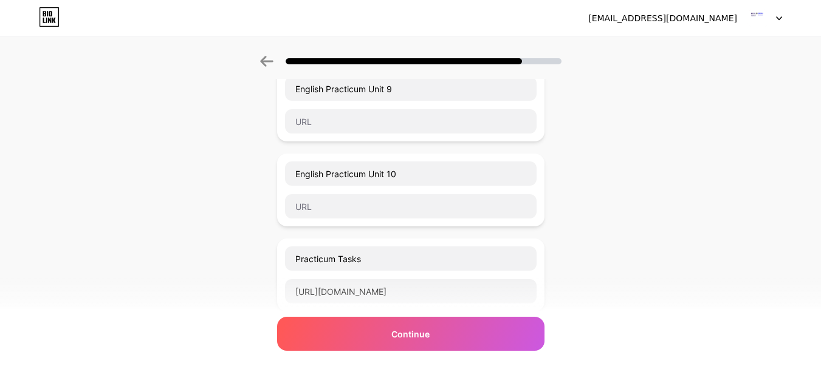
click at [775, 15] on div at bounding box center [763, 18] width 35 height 22
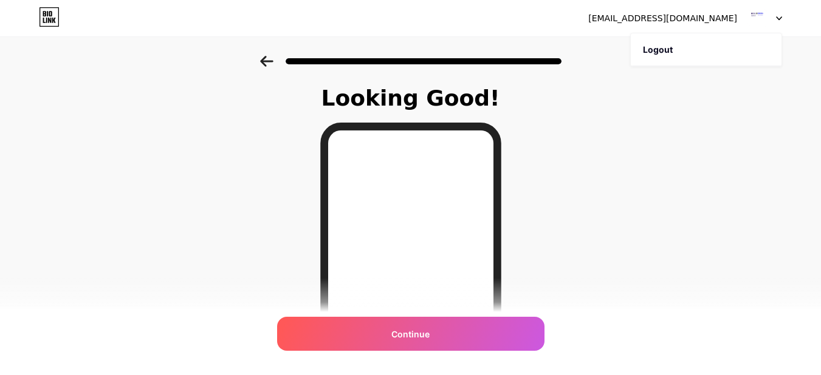
click at [672, 167] on div "Looking Good! Continue" at bounding box center [410, 309] width 821 height 506
click at [270, 61] on icon at bounding box center [266, 61] width 13 height 11
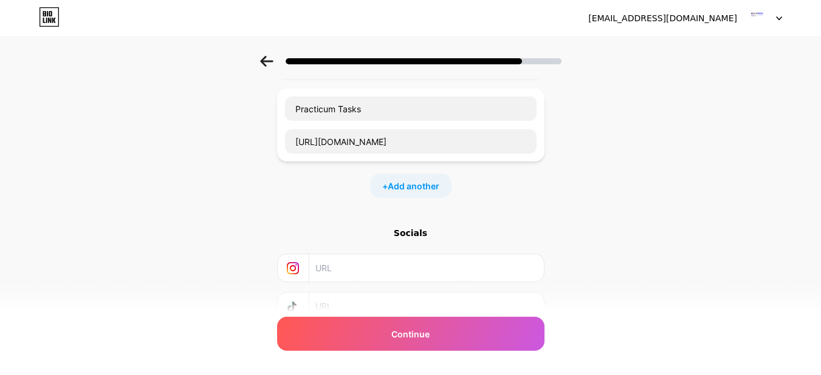
scroll to position [241, 0]
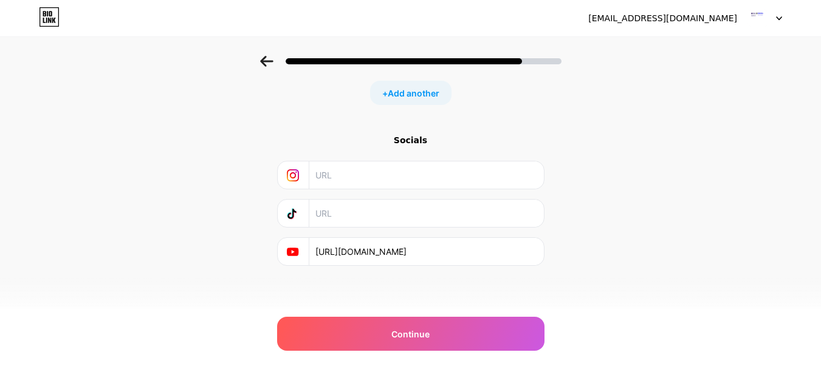
click at [457, 254] on input "[URL][DOMAIN_NAME]" at bounding box center [425, 251] width 220 height 27
drag, startPoint x: 513, startPoint y: 254, endPoint x: 341, endPoint y: 256, distance: 171.9
click at [323, 257] on input "[URL][DOMAIN_NAME]" at bounding box center [425, 251] width 220 height 27
drag, startPoint x: 341, startPoint y: 255, endPoint x: 310, endPoint y: 283, distance: 42.2
click at [310, 283] on div "Start with a link Add anything you want your followers to see. 01 Syllabus and …" at bounding box center [410, 86] width 267 height 482
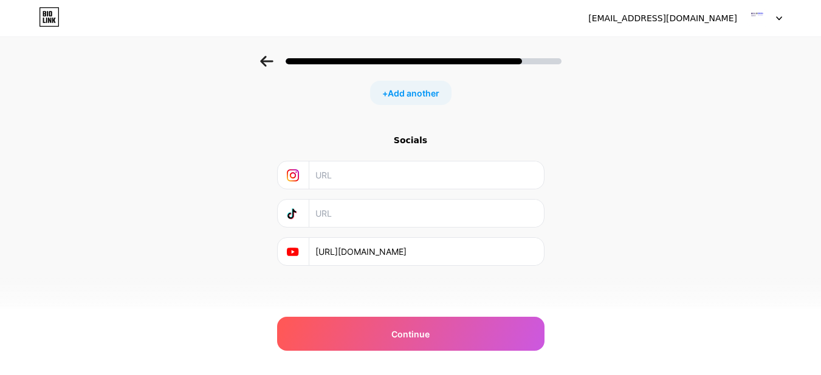
drag, startPoint x: 519, startPoint y: 250, endPoint x: 335, endPoint y: 251, distance: 184.6
click at [285, 253] on div "[URL][DOMAIN_NAME]" at bounding box center [410, 251] width 251 height 27
paste input "[URL][DOMAIN_NAME]"
type input "[URL][DOMAIN_NAME]"
click at [630, 271] on div "Start with a link Add anything you want your followers to see. 01 Syllabus and …" at bounding box center [410, 71] width 821 height 512
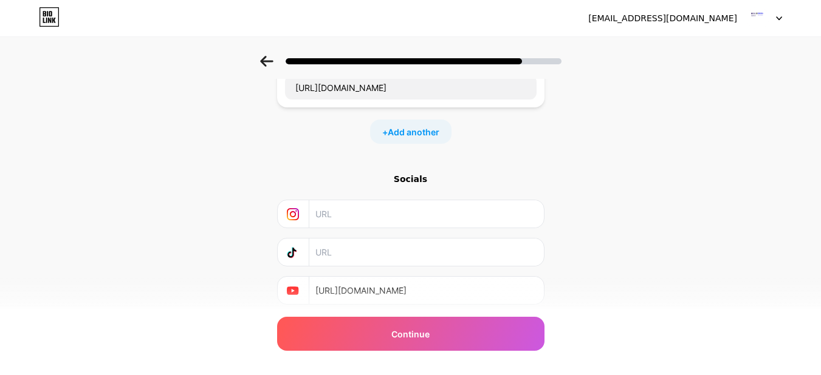
scroll to position [180, 0]
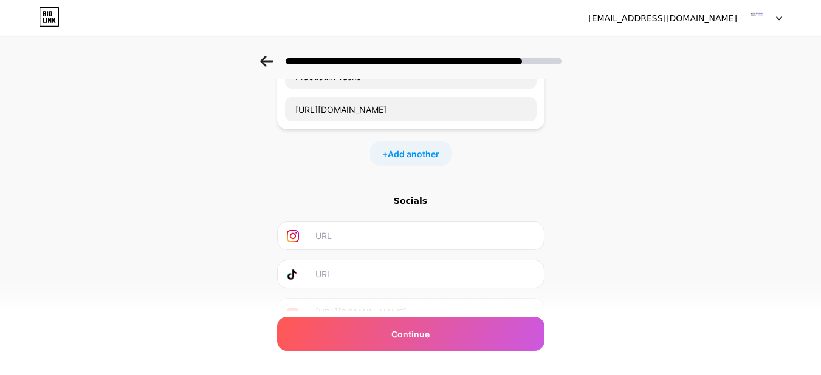
click at [268, 64] on icon at bounding box center [266, 61] width 13 height 11
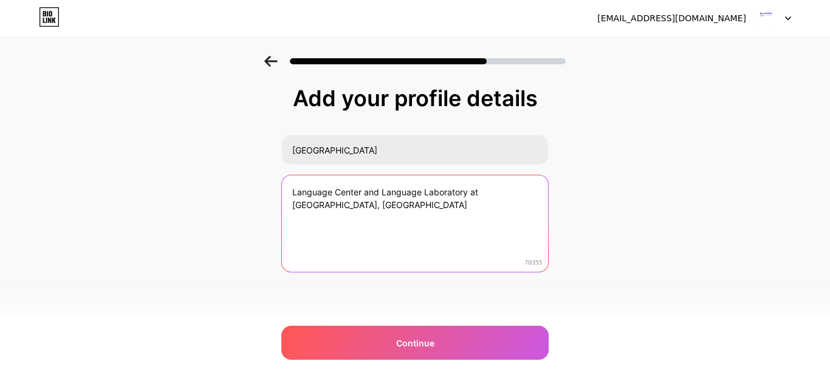
click at [422, 194] on textarea "Language Center and Language Laboratory at [GEOGRAPHIC_DATA], [GEOGRAPHIC_DATA]" at bounding box center [415, 225] width 266 height 98
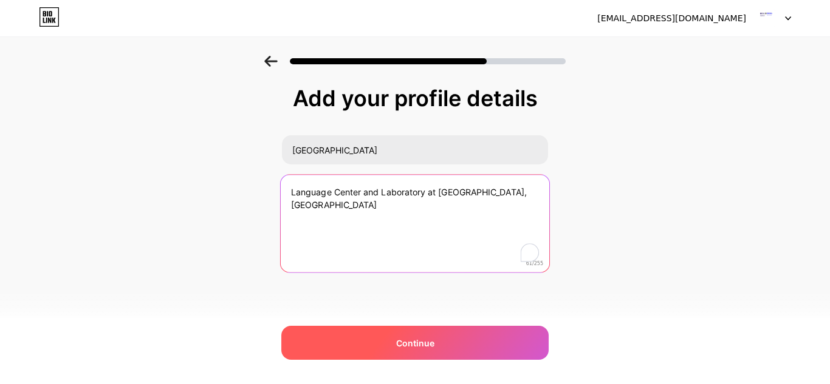
type textarea "Language Center and Laboratory at [GEOGRAPHIC_DATA], [GEOGRAPHIC_DATA]"
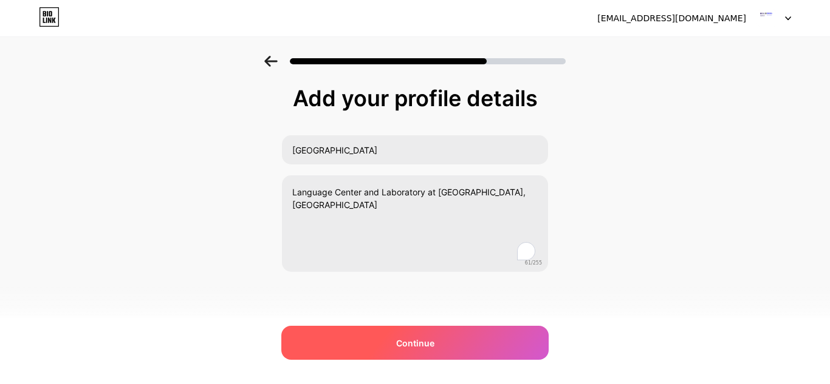
click at [427, 344] on span "Continue" at bounding box center [415, 343] width 38 height 13
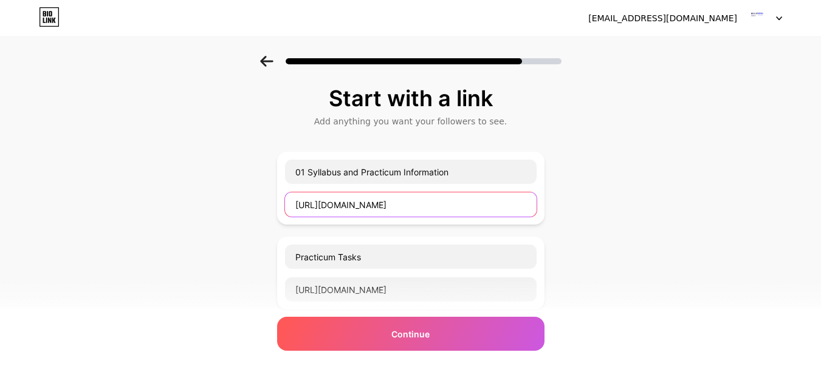
drag, startPoint x: 299, startPoint y: 205, endPoint x: 292, endPoint y: 206, distance: 7.5
click at [298, 205] on input "[URL][DOMAIN_NAME]" at bounding box center [410, 205] width 251 height 24
drag, startPoint x: 294, startPoint y: 206, endPoint x: 664, endPoint y: 232, distance: 370.7
click at [664, 232] on div "Start with a link Add anything you want your followers to see. 01 Syllabus and …" at bounding box center [410, 312] width 821 height 512
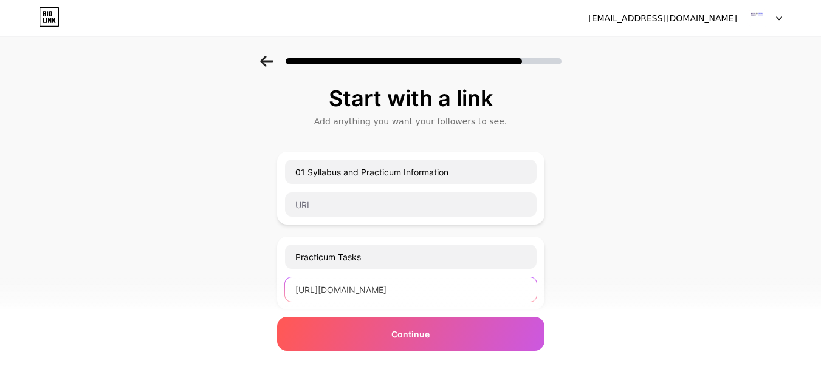
scroll to position [0, 142]
drag, startPoint x: 301, startPoint y: 292, endPoint x: 676, endPoint y: 289, distance: 375.3
click at [676, 289] on div "Start with a link Add anything you want your followers to see. 01 Syllabus and …" at bounding box center [410, 312] width 821 height 512
click at [683, 267] on div "Start with a link Add anything you want your followers to see. 01 Syllabus and …" at bounding box center [410, 312] width 821 height 512
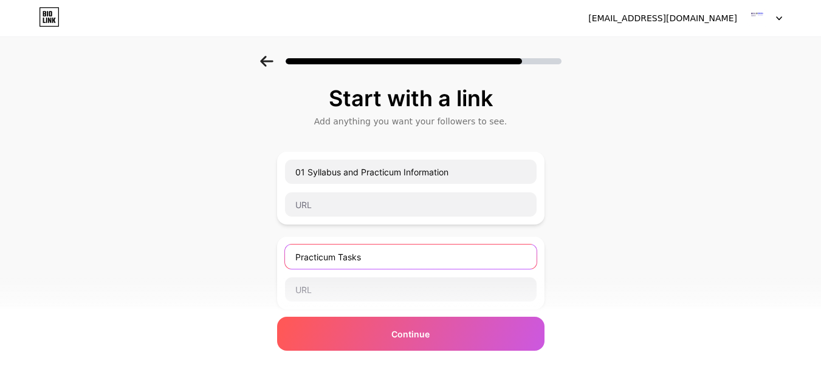
click at [374, 255] on input "Practicum Tasks" at bounding box center [410, 257] width 251 height 24
type input "P"
type input "Audio Listening and Video"
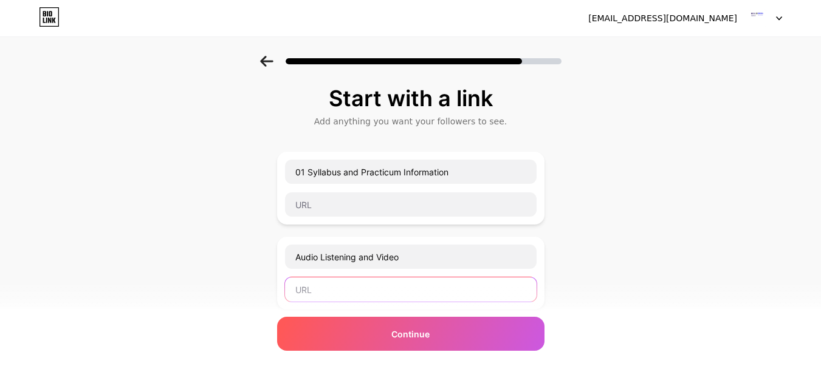
click at [315, 292] on input "text" at bounding box center [410, 290] width 251 height 24
paste input "[URL][DOMAIN_NAME]"
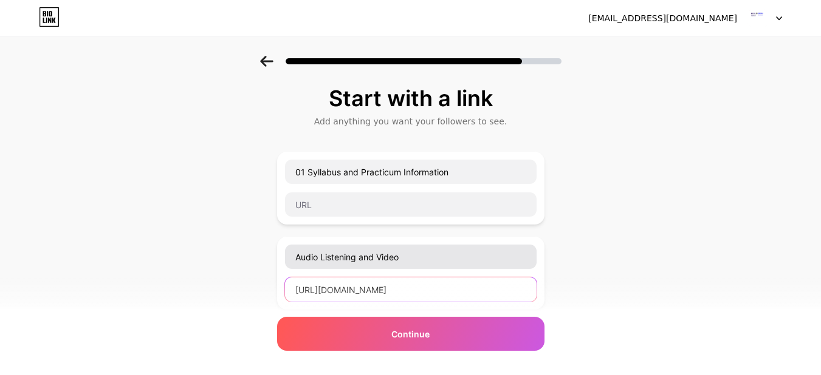
type input "[URL][DOMAIN_NAME]"
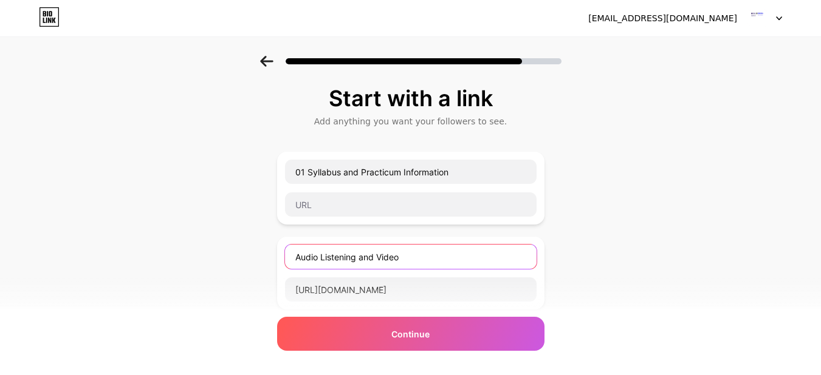
click at [426, 253] on input "Audio Listening and Video" at bounding box center [410, 257] width 251 height 24
type input "Audio Listening and Video Unit 1-10"
